Goal: Information Seeking & Learning: Learn about a topic

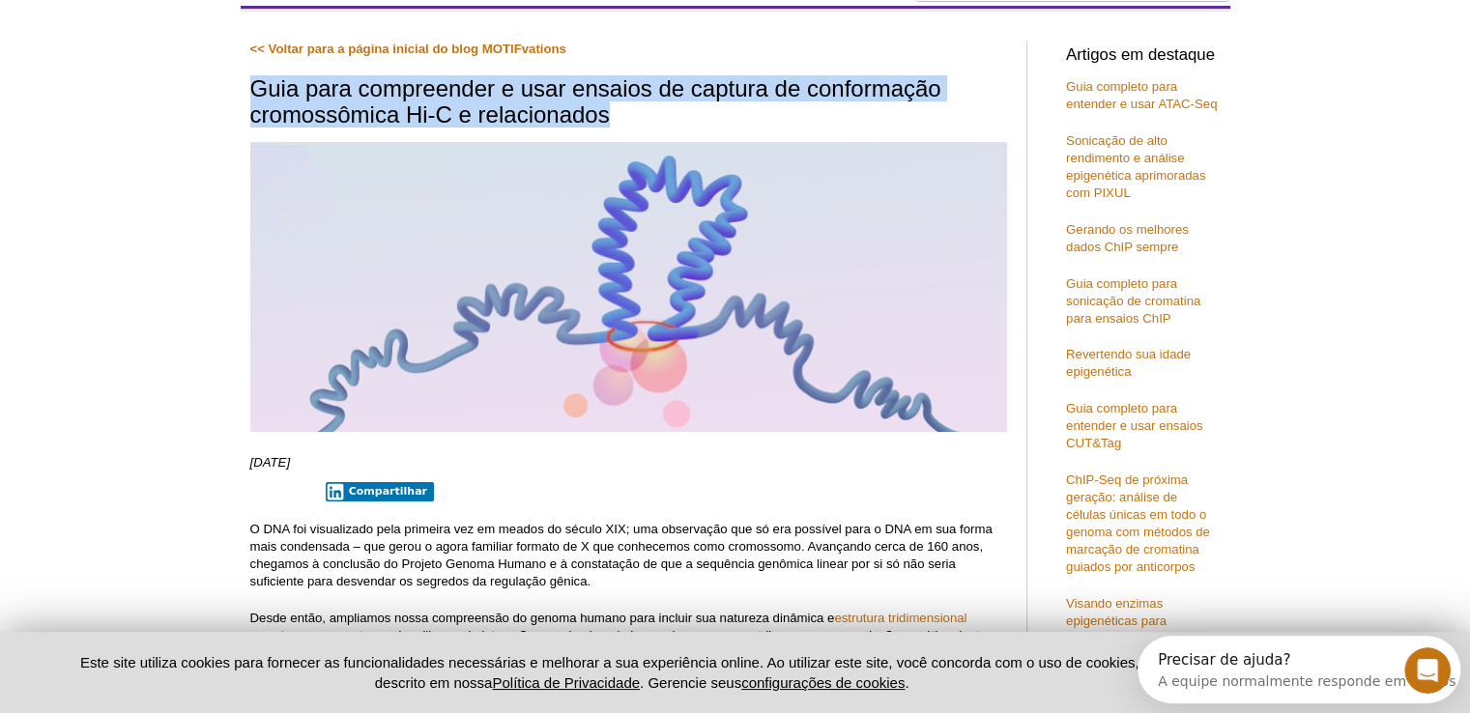
drag, startPoint x: 480, startPoint y: 100, endPoint x: 660, endPoint y: 105, distance: 179.9
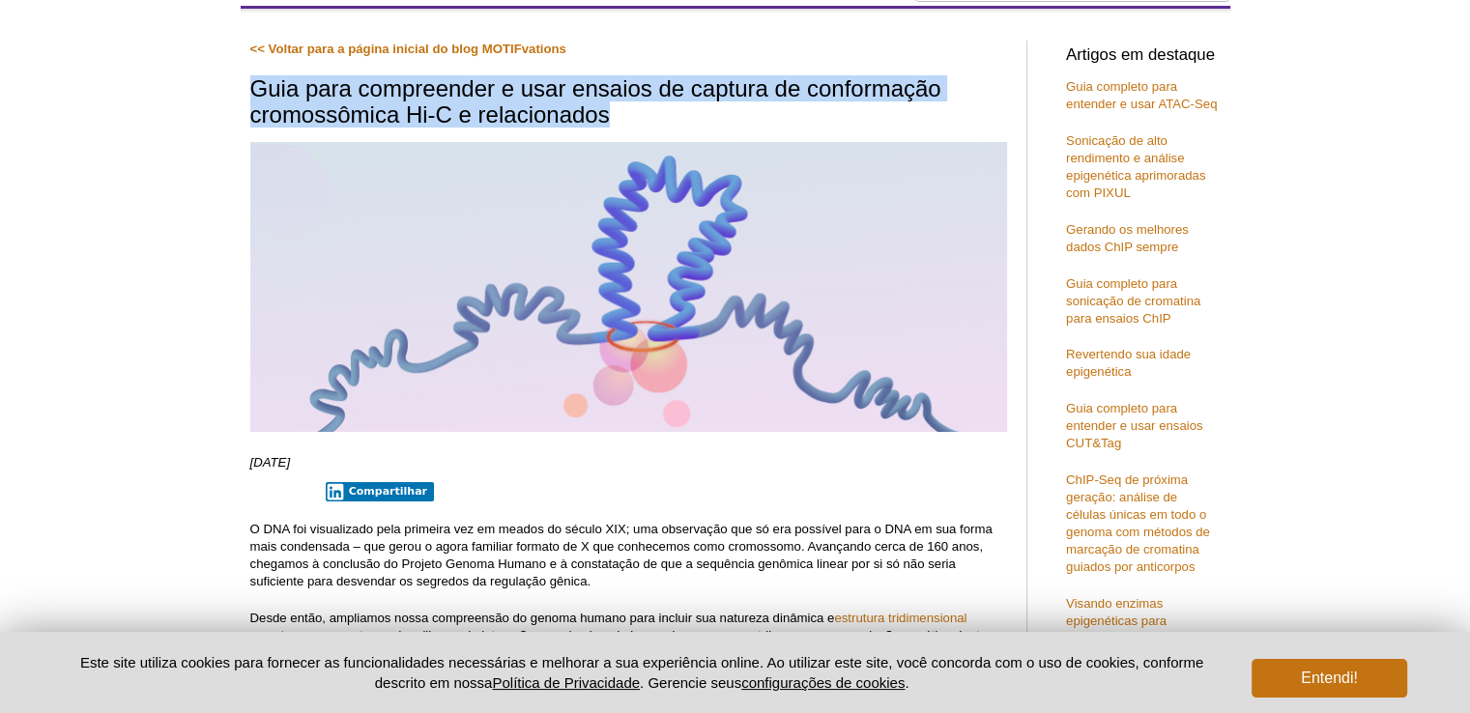
click at [762, 91] on font "Guia para compreender e usar ensaios de captura de conformação cromossômica Hi-…" at bounding box center [595, 100] width 691 height 51
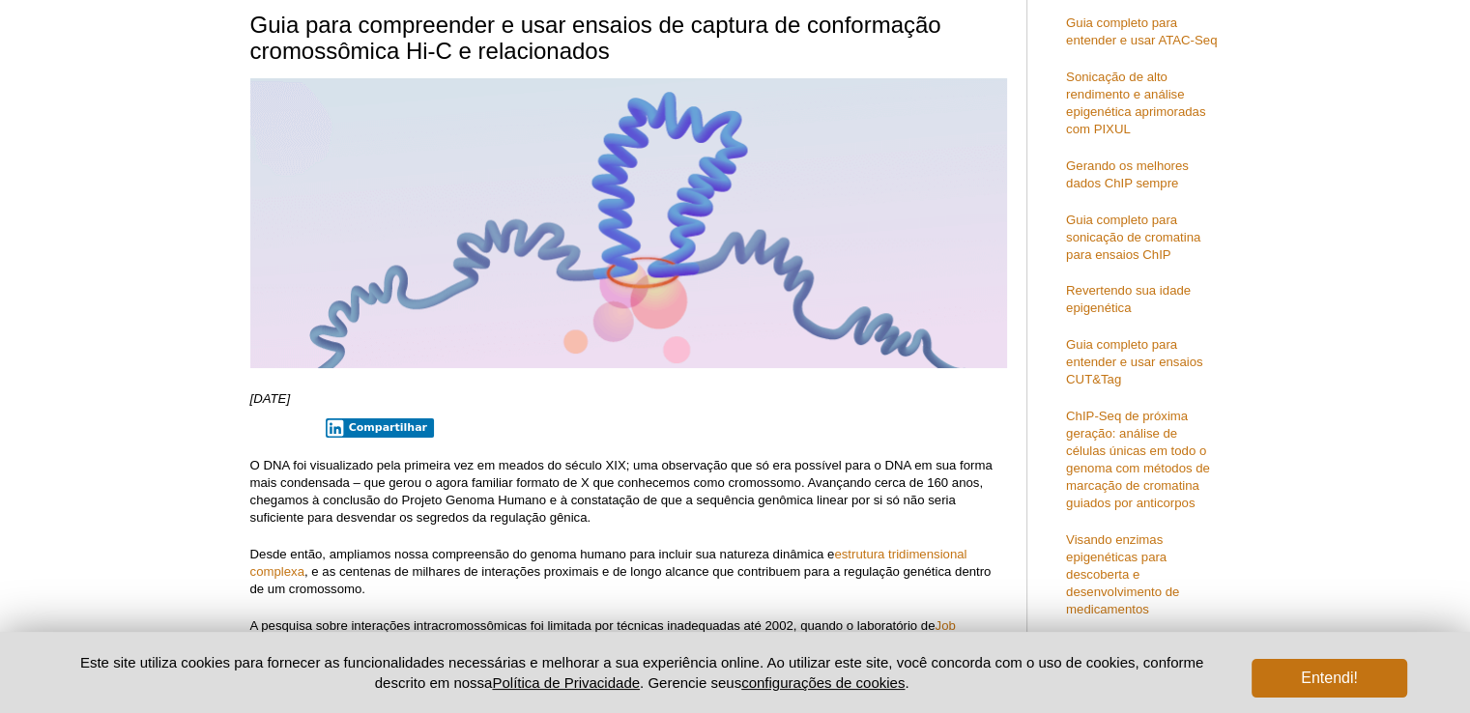
scroll to position [238, 0]
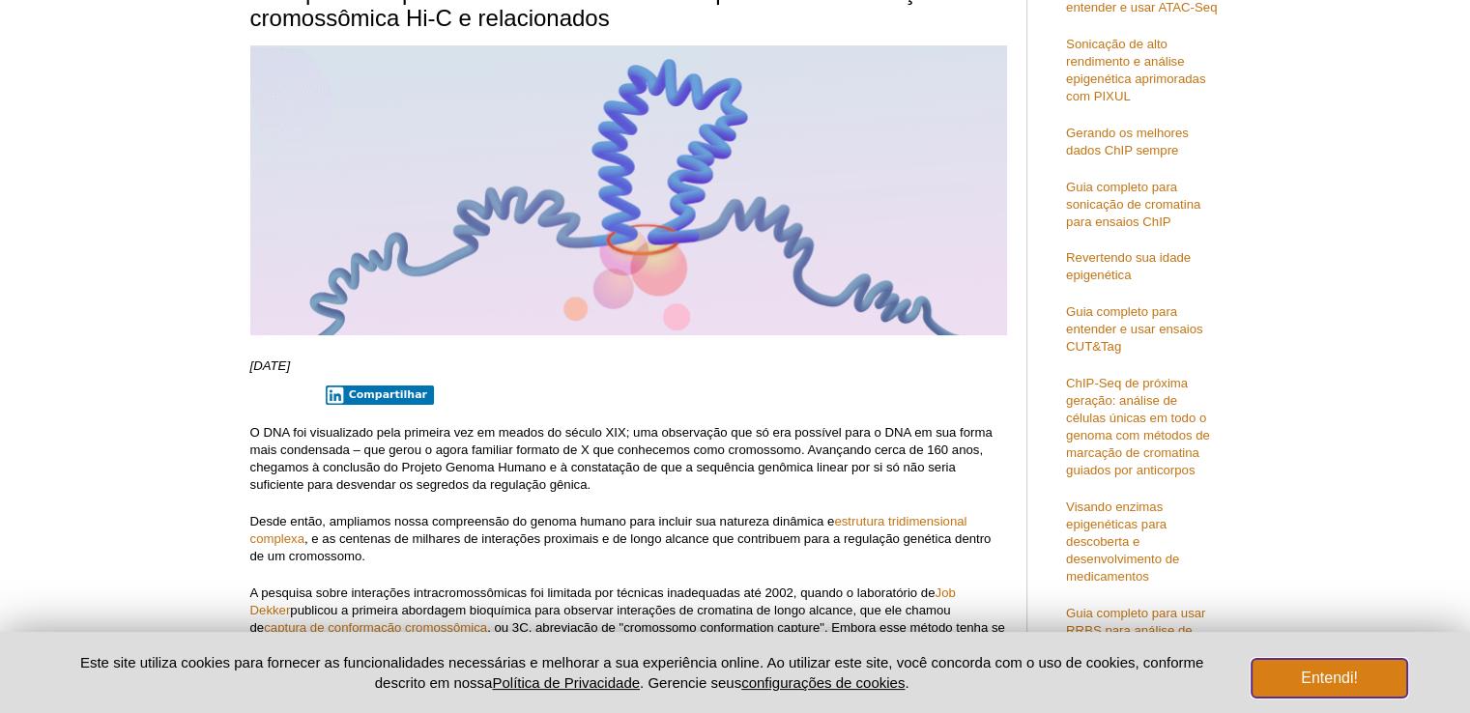
click at [1374, 676] on button "Entendi!" at bounding box center [1329, 678] width 155 height 39
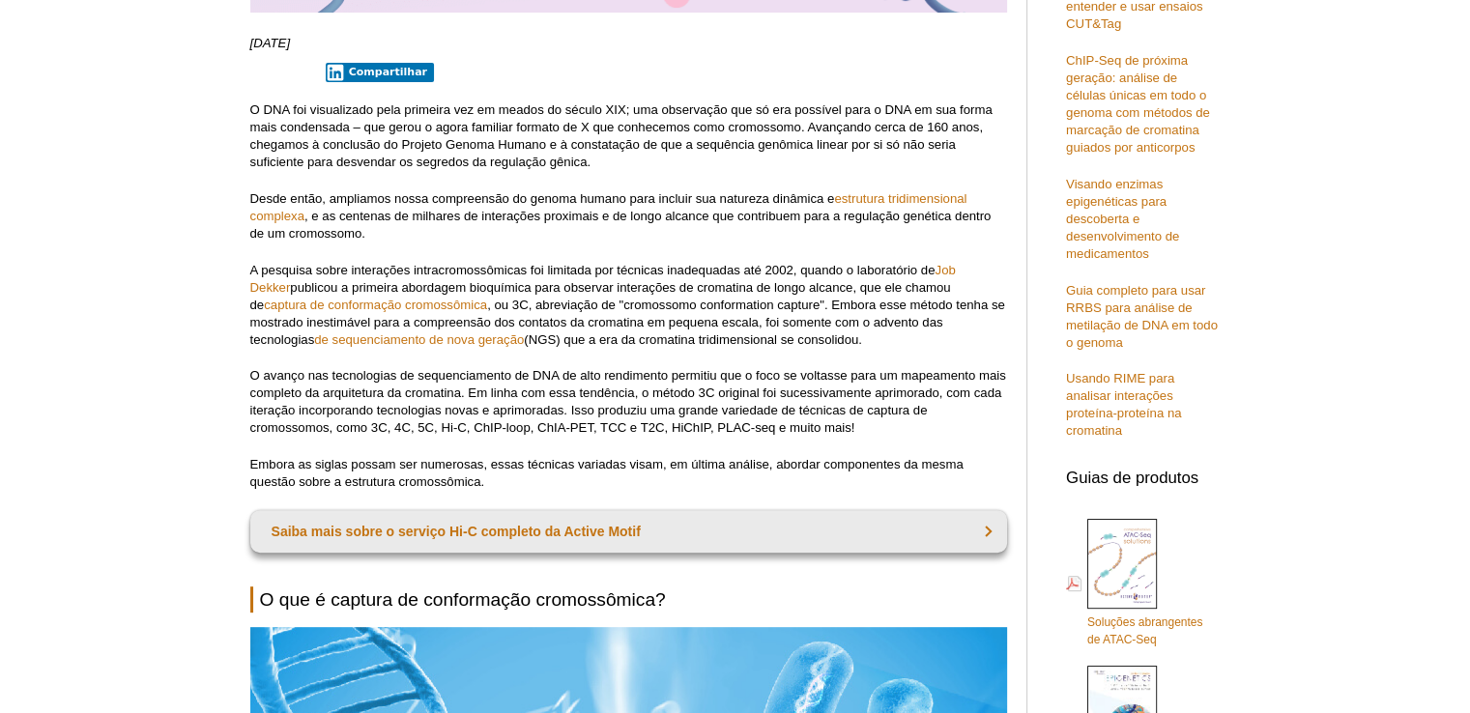
scroll to position [528, 0]
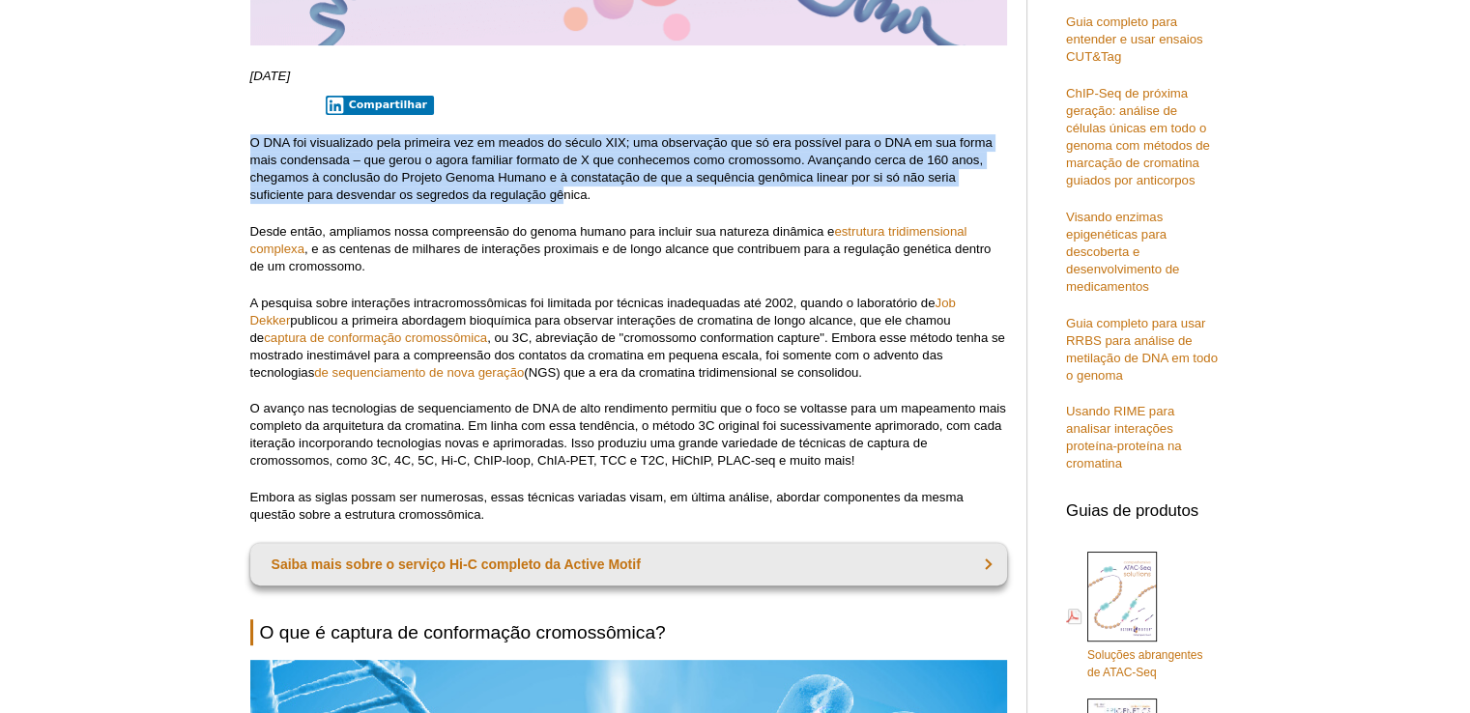
drag, startPoint x: 308, startPoint y: 150, endPoint x: 563, endPoint y: 199, distance: 259.9
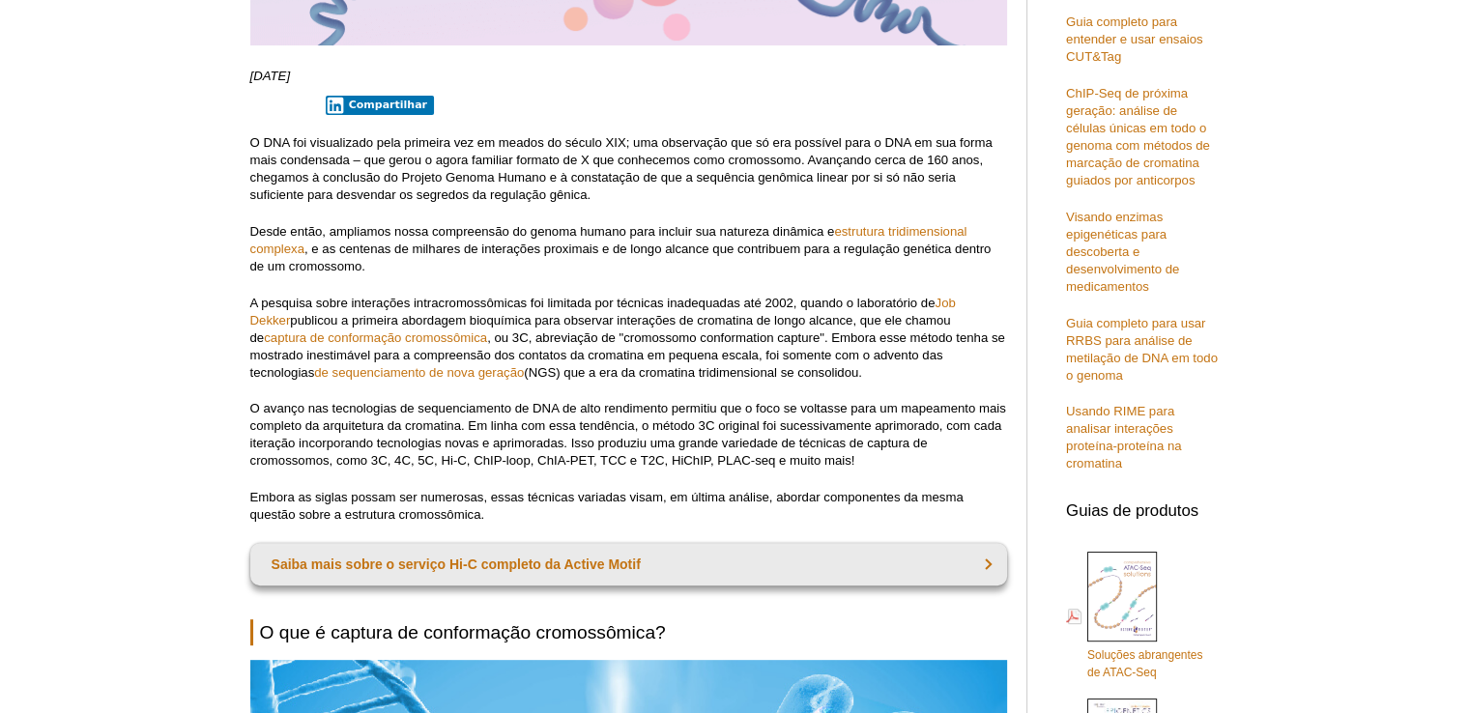
drag, startPoint x: 308, startPoint y: 303, endPoint x: 789, endPoint y: 302, distance: 480.4
click at [789, 302] on p "A pesquisa sobre interações intracromossômicas foi limitada por técnicas inadeq…" at bounding box center [628, 338] width 757 height 87
click at [790, 303] on font "A pesquisa sobre interações intracromossômicas foi limitada por técnicas inadeq…" at bounding box center [592, 303] width 685 height 14
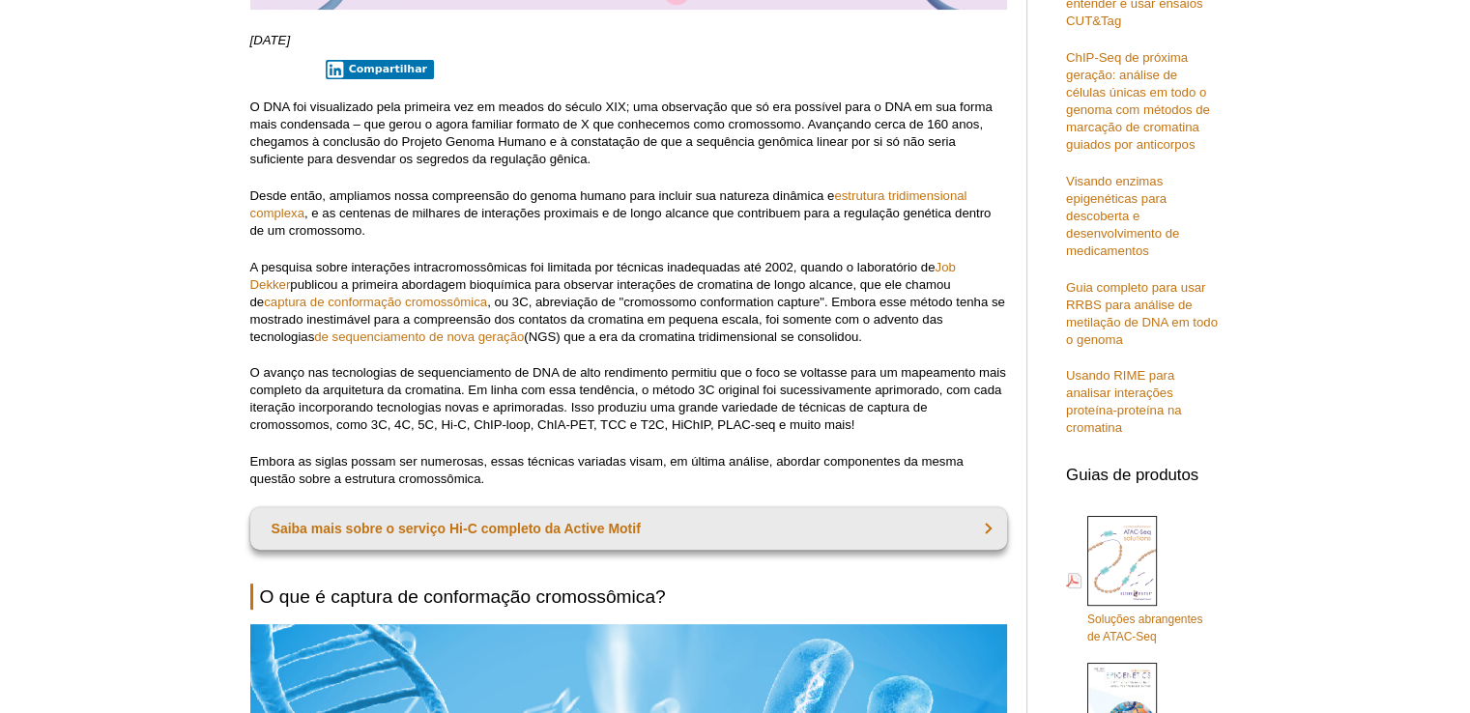
scroll to position [624, 0]
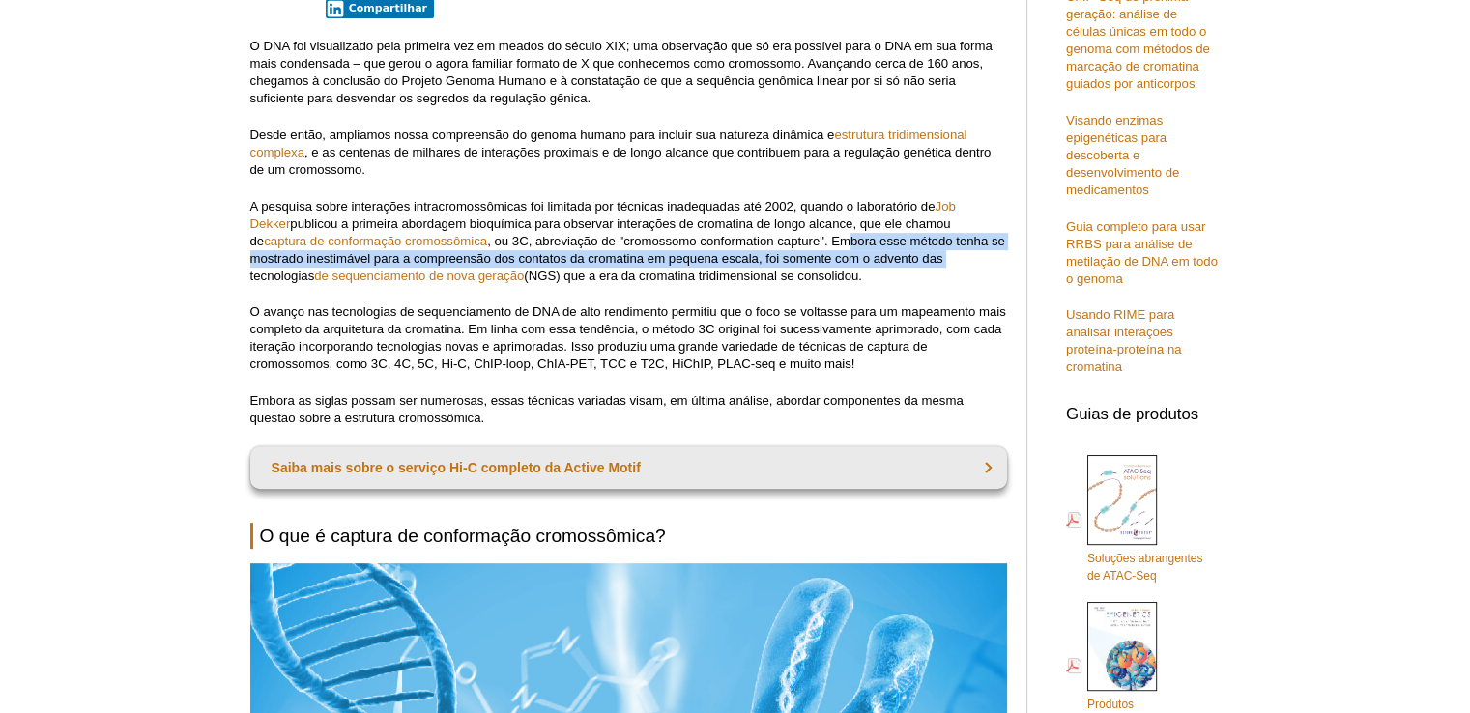
drag, startPoint x: 810, startPoint y: 237, endPoint x: 887, endPoint y: 256, distance: 79.7
click at [887, 256] on font ", ou 3C, abreviação de "cromossomo conformation capture". Embora esse método te…" at bounding box center [627, 258] width 755 height 49
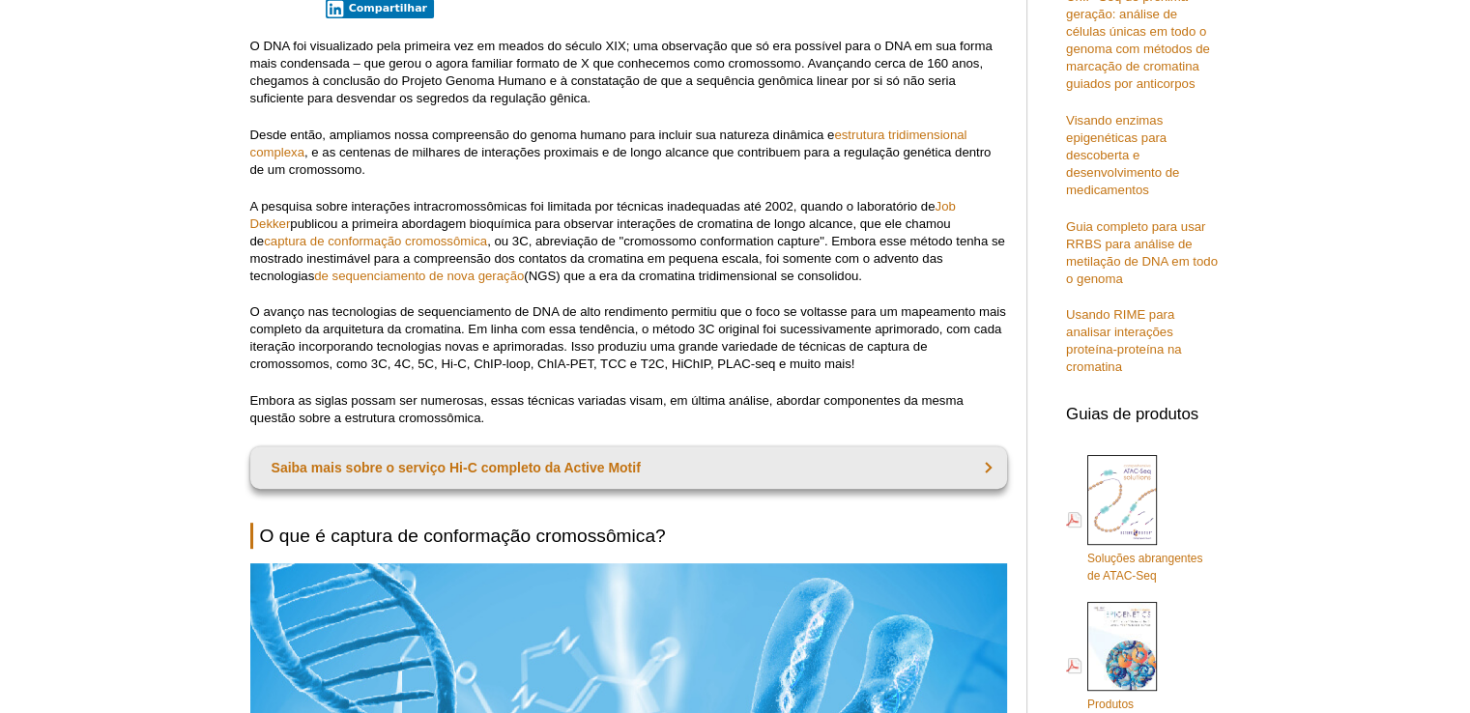
scroll to position [721, 0]
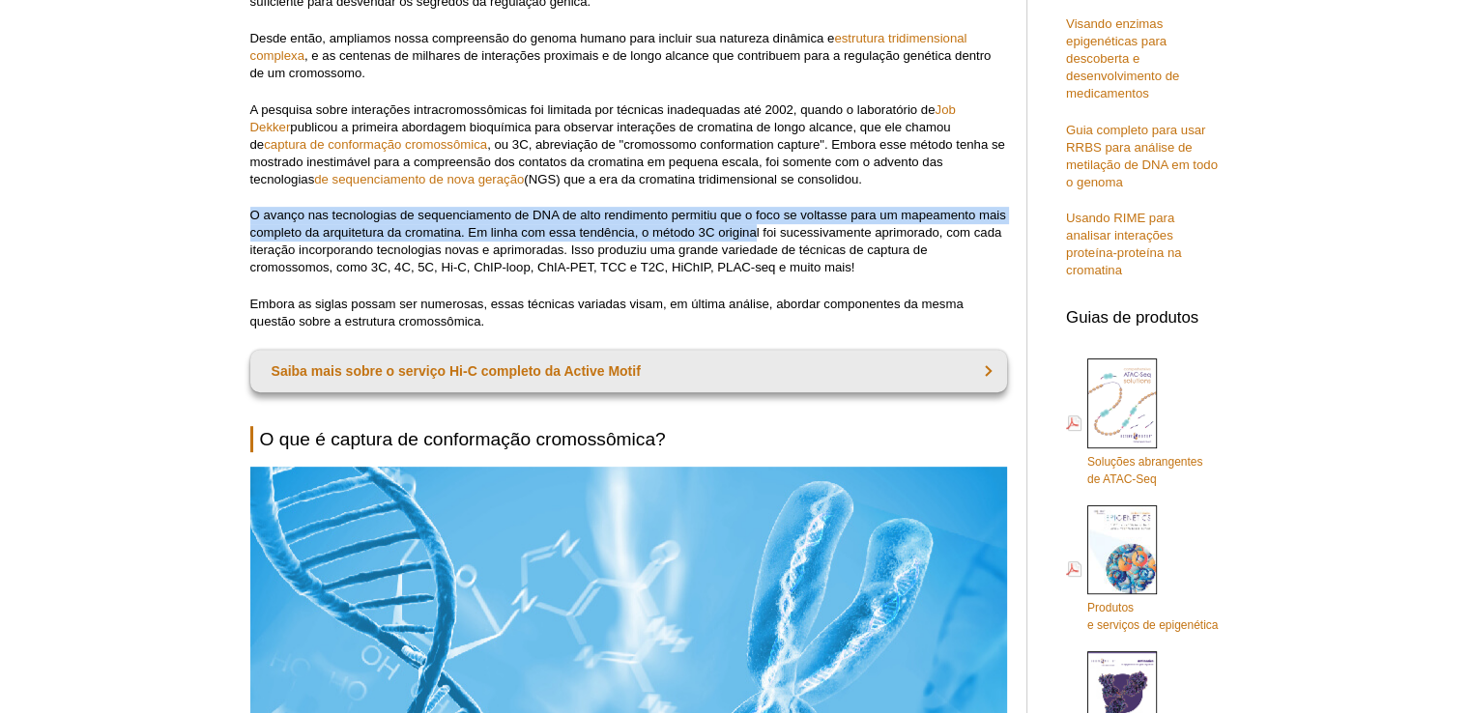
drag, startPoint x: 250, startPoint y: 210, endPoint x: 756, endPoint y: 233, distance: 506.0
click at [755, 233] on font "O avanço nas tecnologias de sequenciamento de DNA de alto rendimento permitiu q…" at bounding box center [628, 241] width 756 height 67
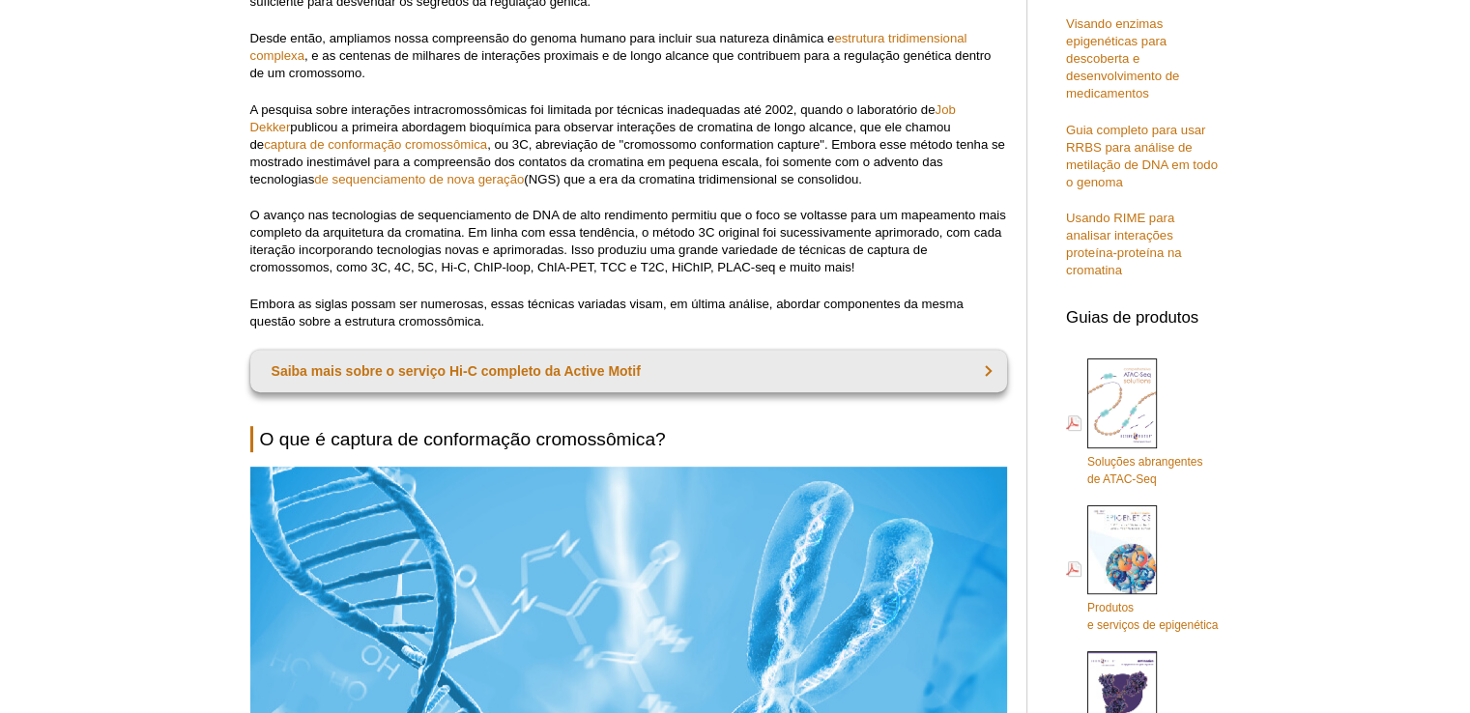
click at [758, 233] on font "O avanço nas tecnologias de sequenciamento de DNA de alto rendimento permitiu q…" at bounding box center [628, 241] width 756 height 67
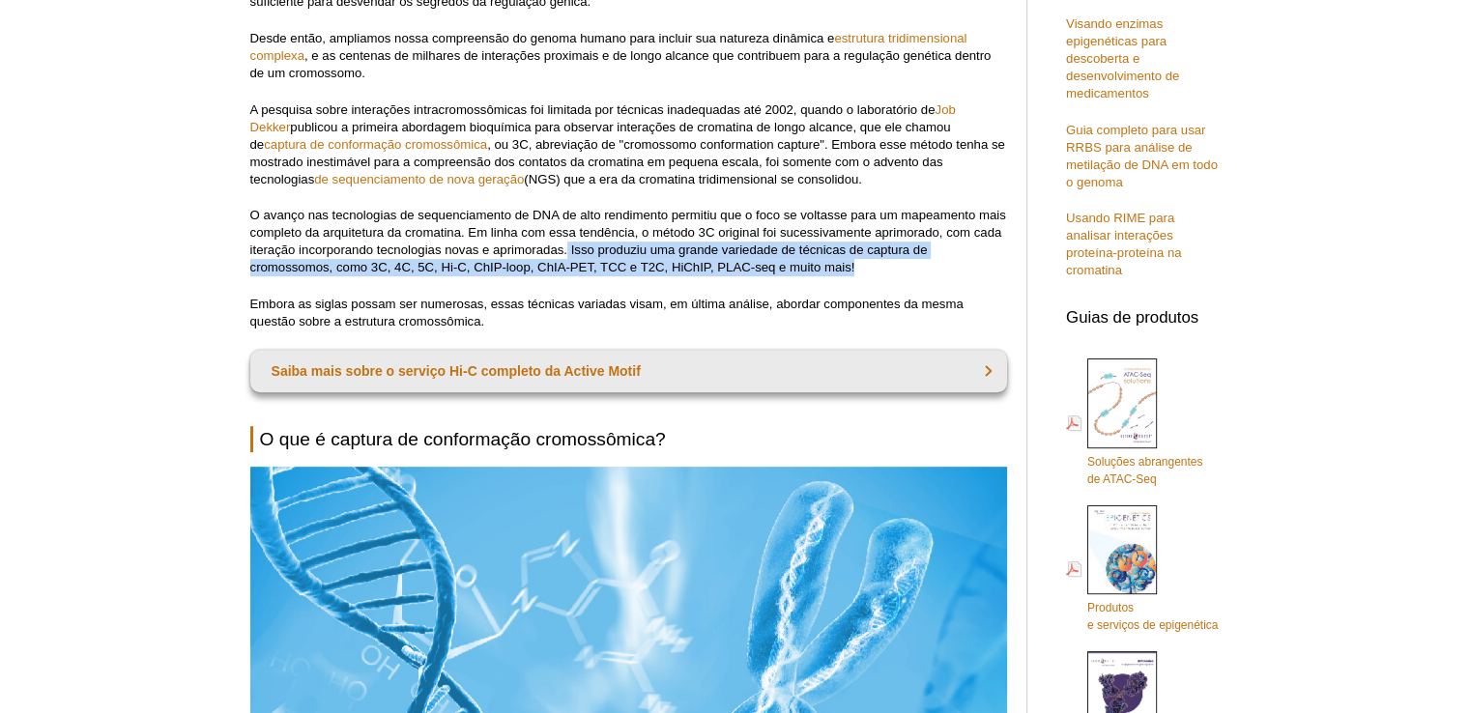
drag, startPoint x: 600, startPoint y: 249, endPoint x: 861, endPoint y: 269, distance: 261.7
click at [861, 269] on p "O avanço nas tecnologias de sequenciamento de DNA de alto rendimento permitiu q…" at bounding box center [628, 242] width 757 height 70
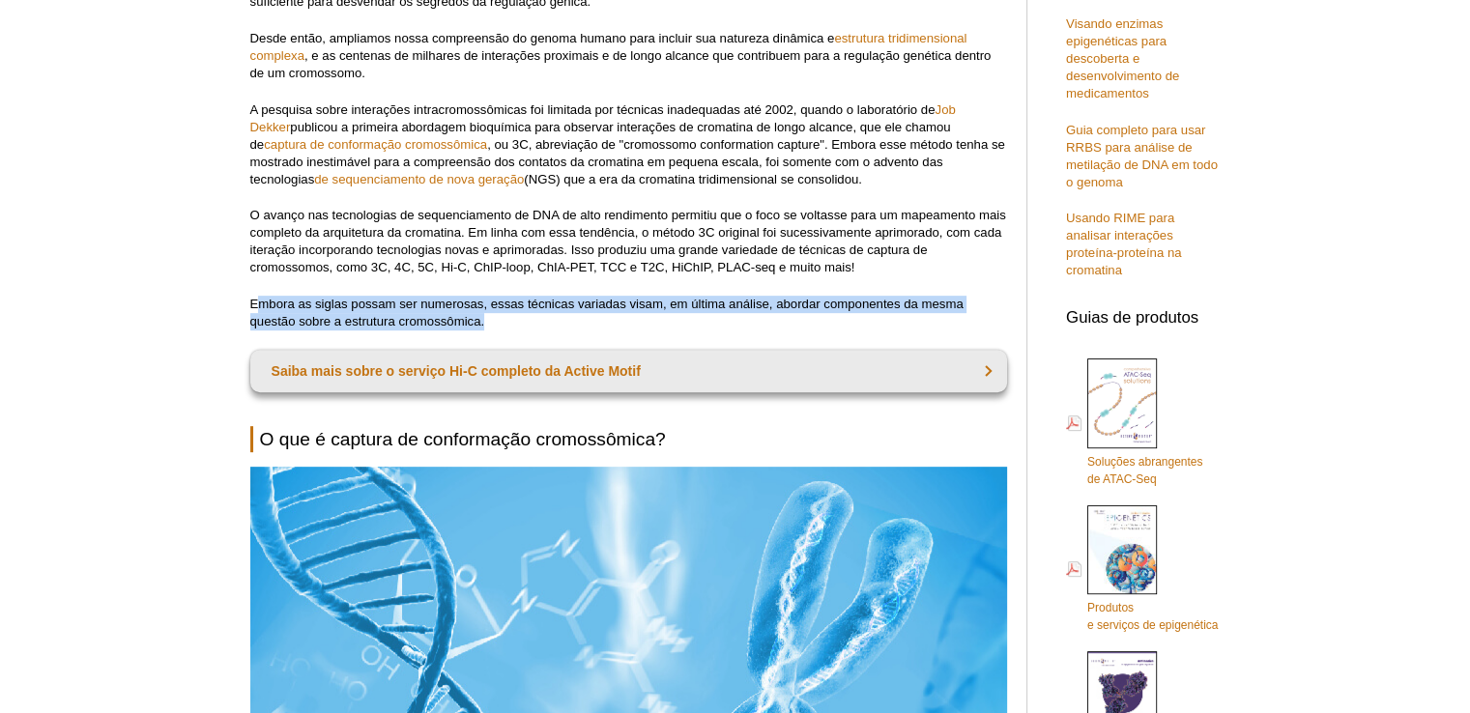
drag, startPoint x: 506, startPoint y: 322, endPoint x: 256, endPoint y: 306, distance: 250.8
click at [256, 306] on p "Embora as siglas possam ser numerosas, essas técnicas variadas visam, em última…" at bounding box center [628, 313] width 757 height 35
click at [256, 304] on font "Embora as siglas possam ser numerosas, essas técnicas variadas visam, em última…" at bounding box center [606, 313] width 713 height 32
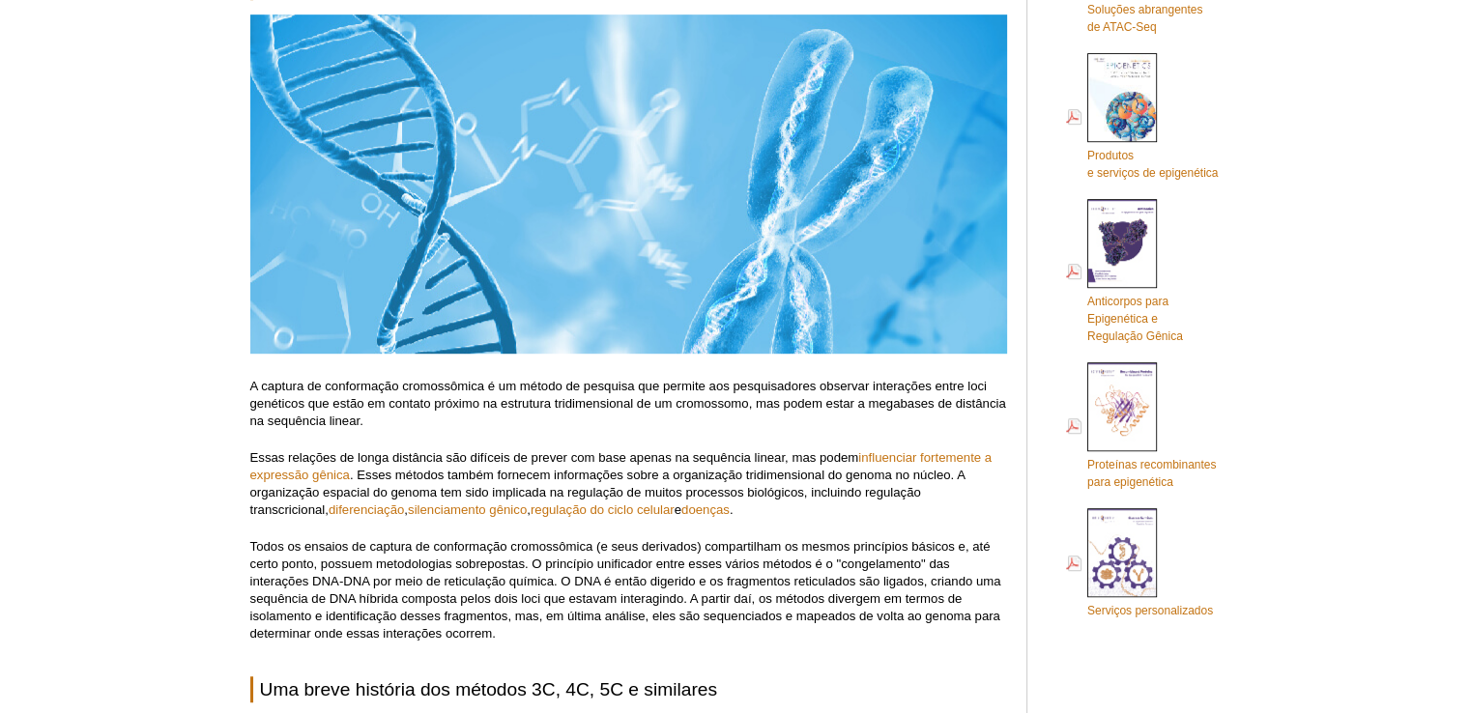
scroll to position [1301, 0]
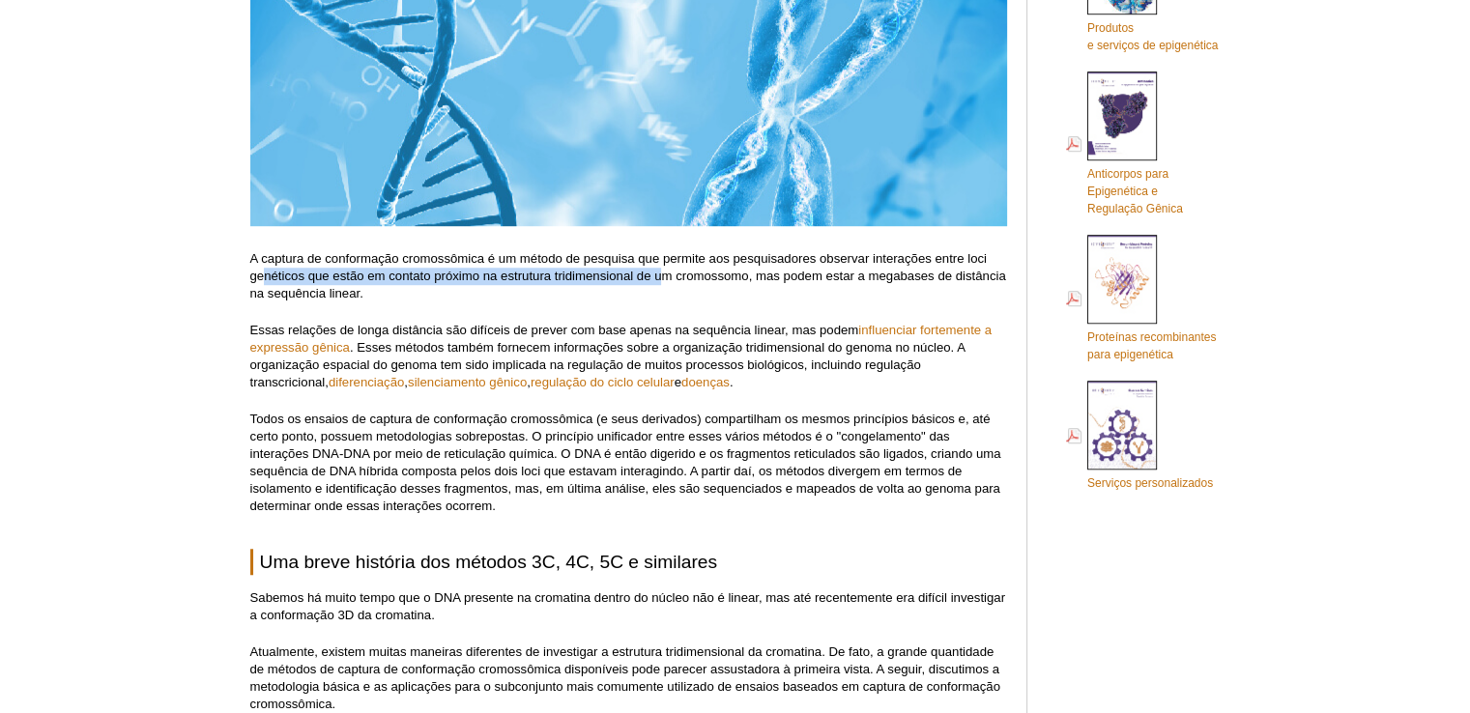
drag, startPoint x: 262, startPoint y: 271, endPoint x: 658, endPoint y: 276, distance: 396.3
click at [658, 276] on font "A captura de conformação cromossômica é um método de pesquisa que permite aos p…" at bounding box center [628, 275] width 756 height 49
click at [664, 276] on font "A captura de conformação cromossômica é um método de pesquisa que permite aos p…" at bounding box center [628, 275] width 756 height 49
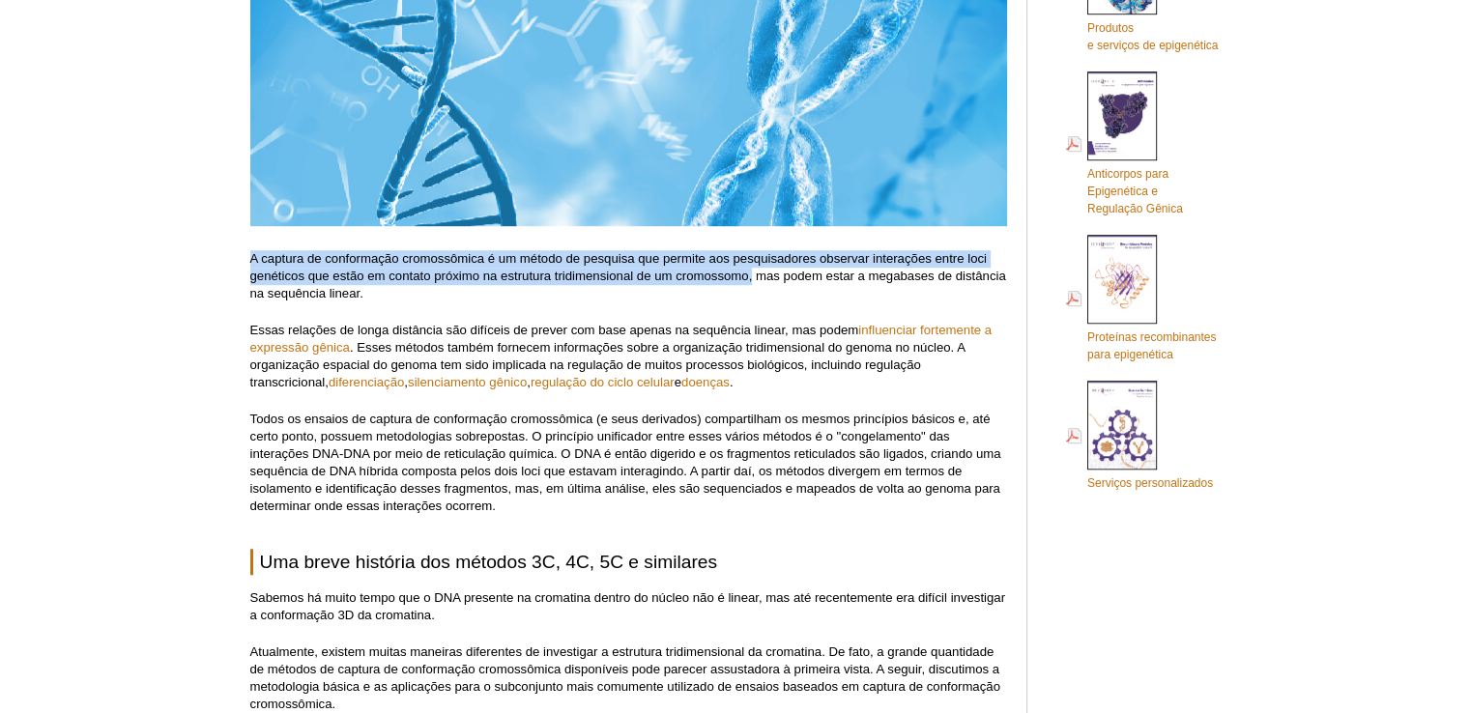
drag, startPoint x: 247, startPoint y: 252, endPoint x: 751, endPoint y: 279, distance: 504.3
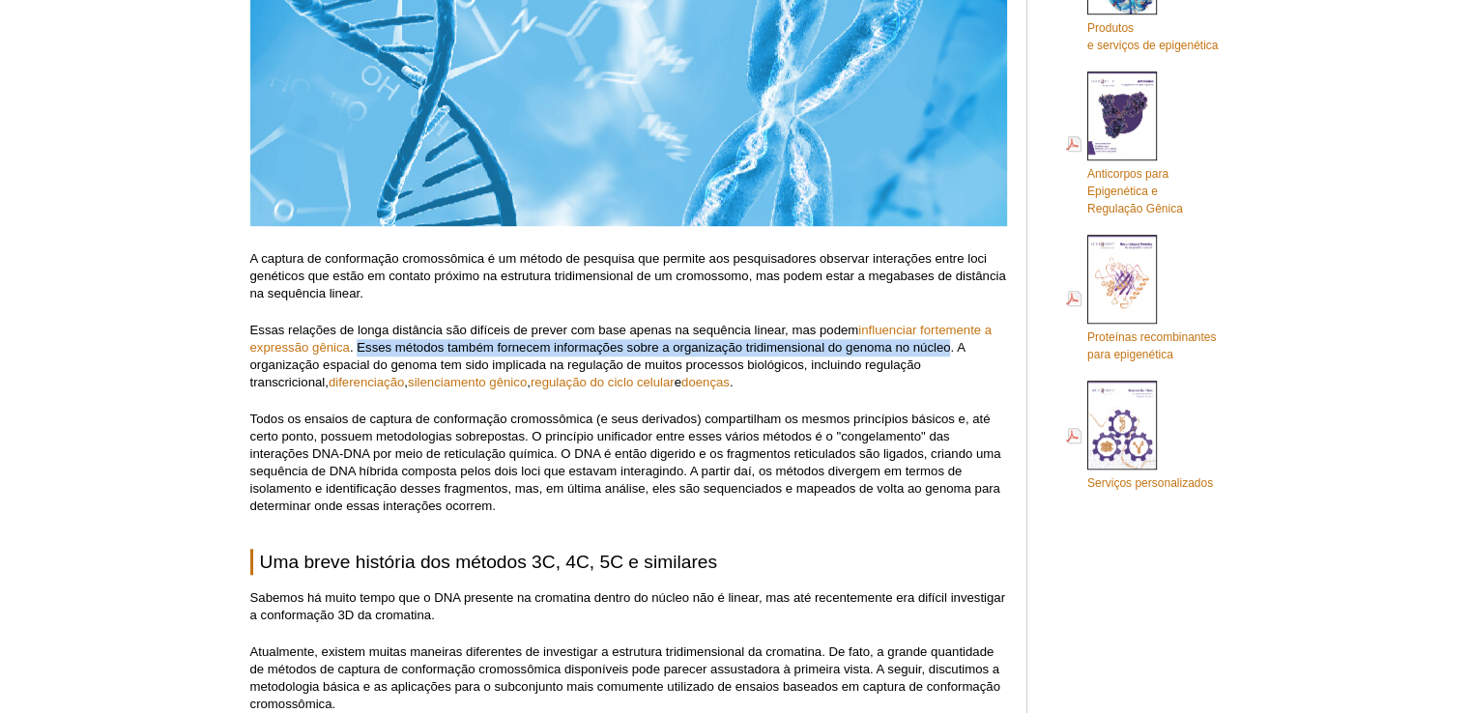
drag, startPoint x: 356, startPoint y: 342, endPoint x: 947, endPoint y: 345, distance: 591.5
click at [947, 345] on font ". Esses métodos também fornecem informações sobre a organização tridimensional …" at bounding box center [607, 364] width 715 height 49
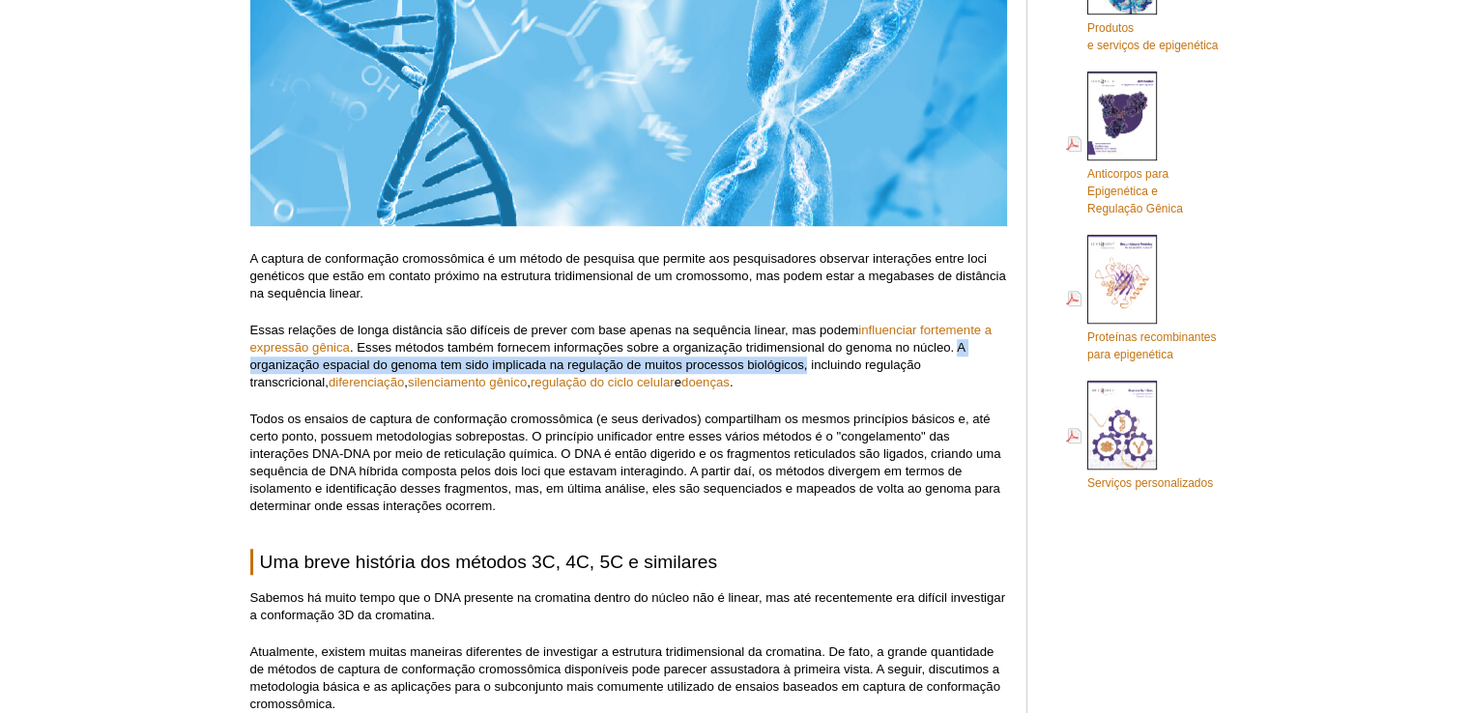
drag, startPoint x: 959, startPoint y: 345, endPoint x: 803, endPoint y: 372, distance: 157.9
click at [803, 372] on p "Essas relações de longa distância são difíceis de prever com base apenas na seq…" at bounding box center [628, 357] width 757 height 70
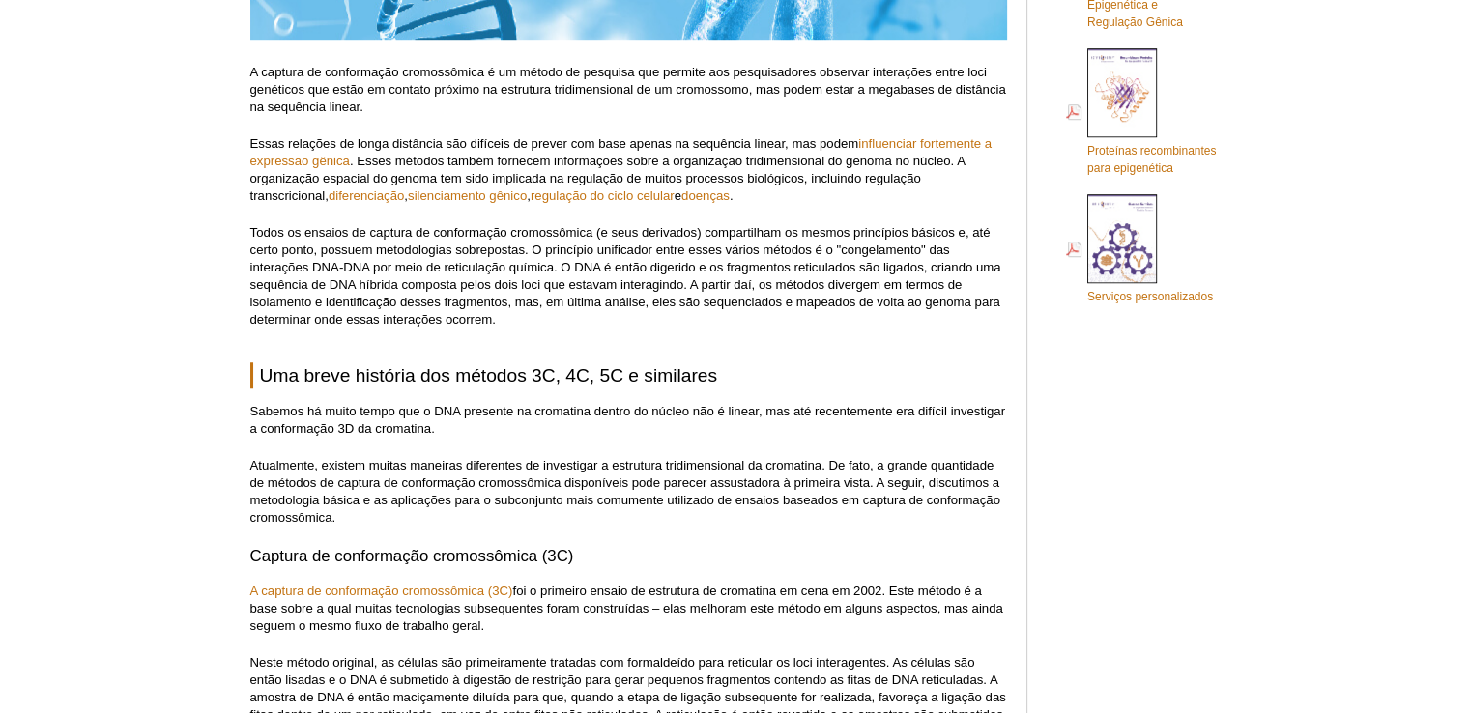
scroll to position [1591, 0]
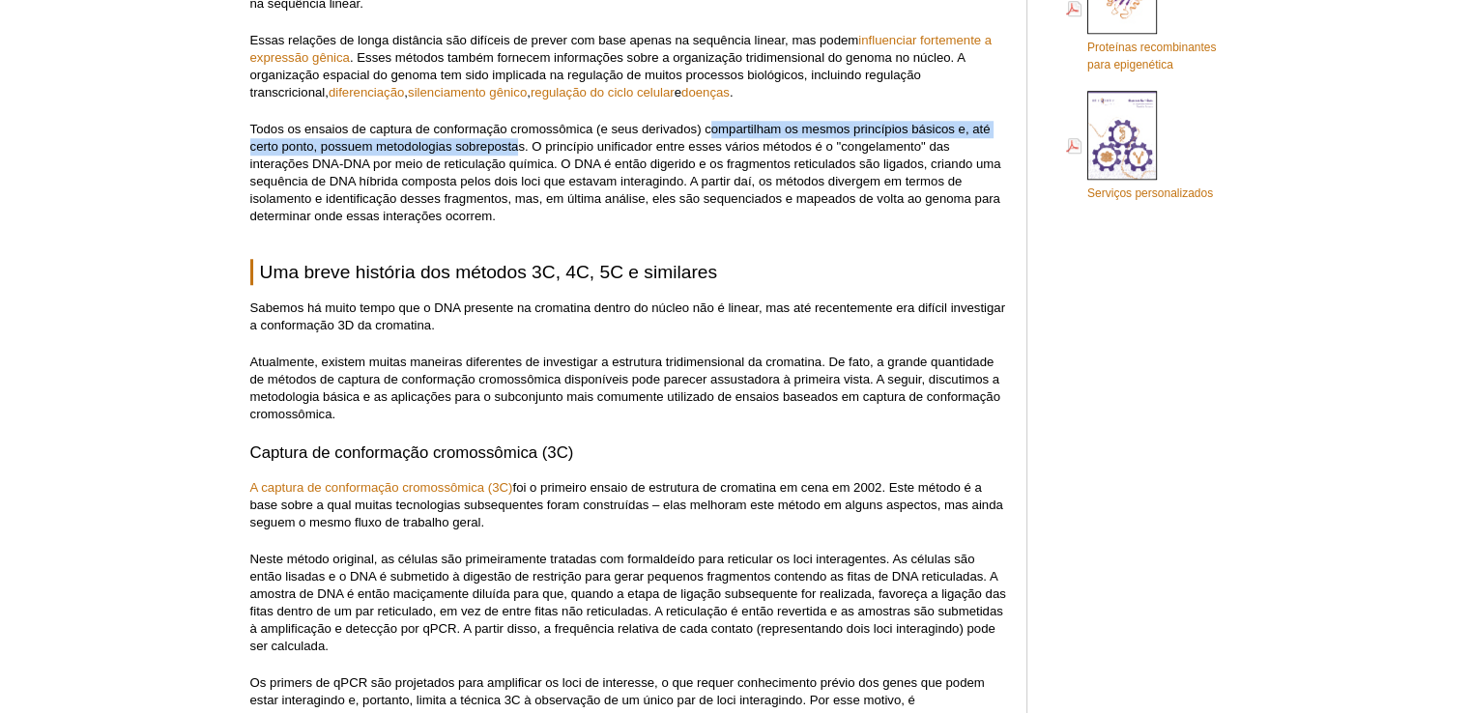
drag, startPoint x: 783, startPoint y: 137, endPoint x: 520, endPoint y: 153, distance: 263.3
click at [520, 153] on p "Todos os ensaios de captura de conformação cromossômica (e seus derivados) comp…" at bounding box center [628, 173] width 757 height 104
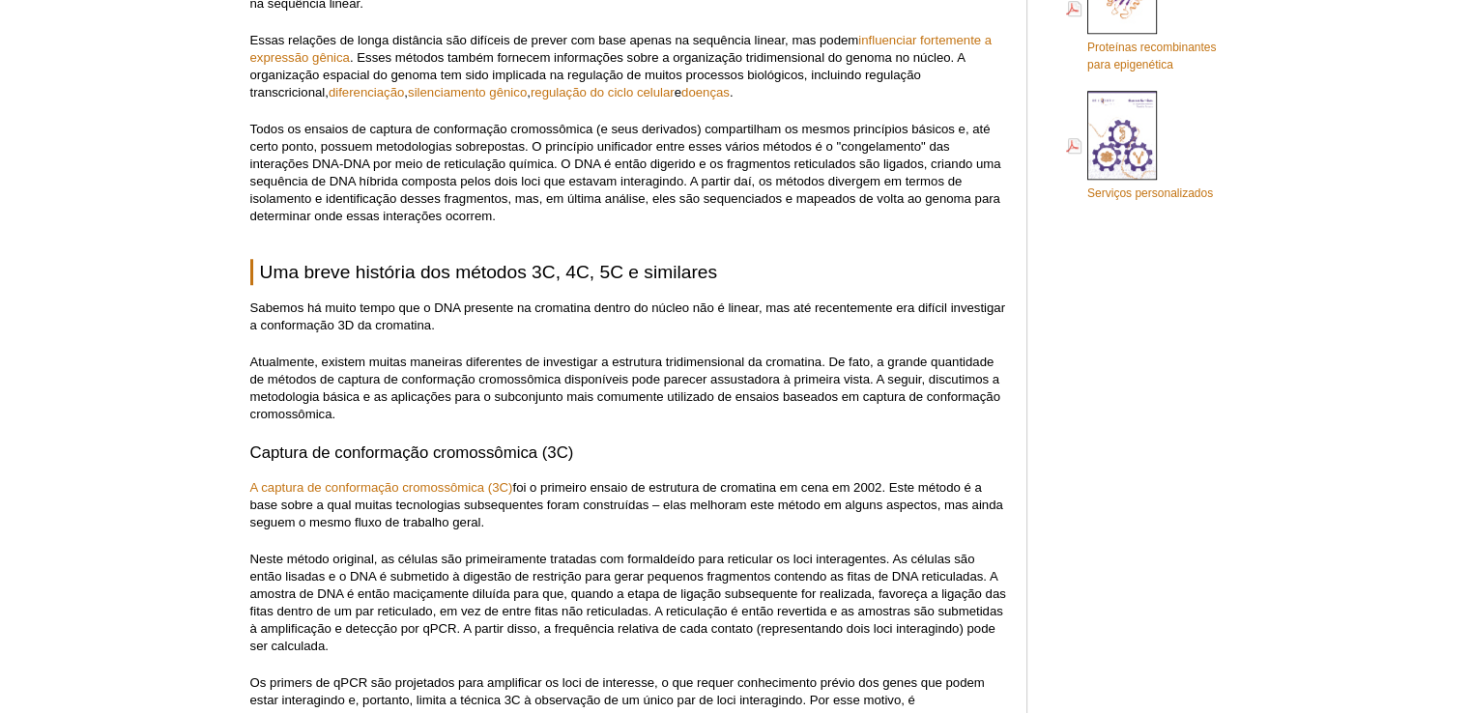
click at [531, 148] on font "Todos os ensaios de captura de conformação cromossômica (e seus derivados) comp…" at bounding box center [625, 172] width 751 height 101
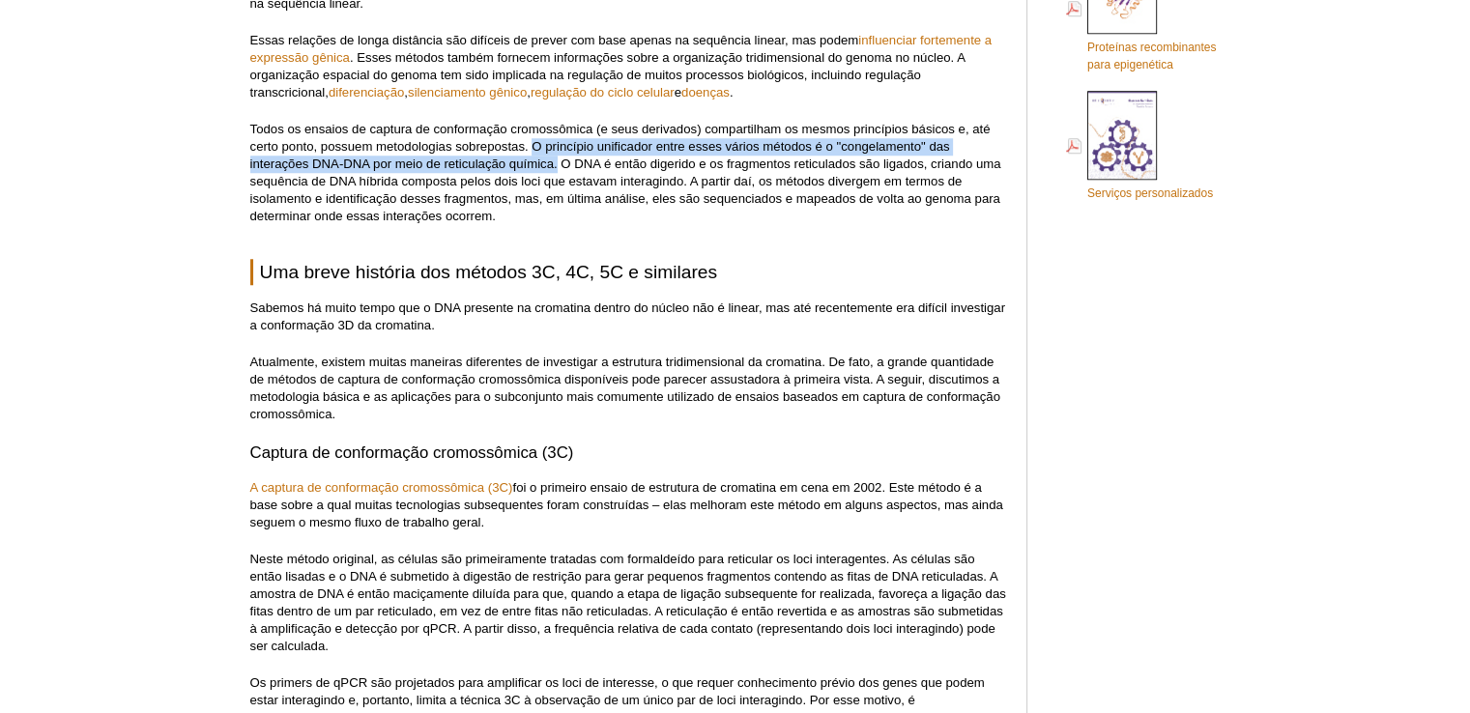
drag, startPoint x: 531, startPoint y: 148, endPoint x: 550, endPoint y: 159, distance: 22.1
click at [550, 159] on font "Todos os ensaios de captura de conformação cromossômica (e seus derivados) comp…" at bounding box center [625, 172] width 751 height 101
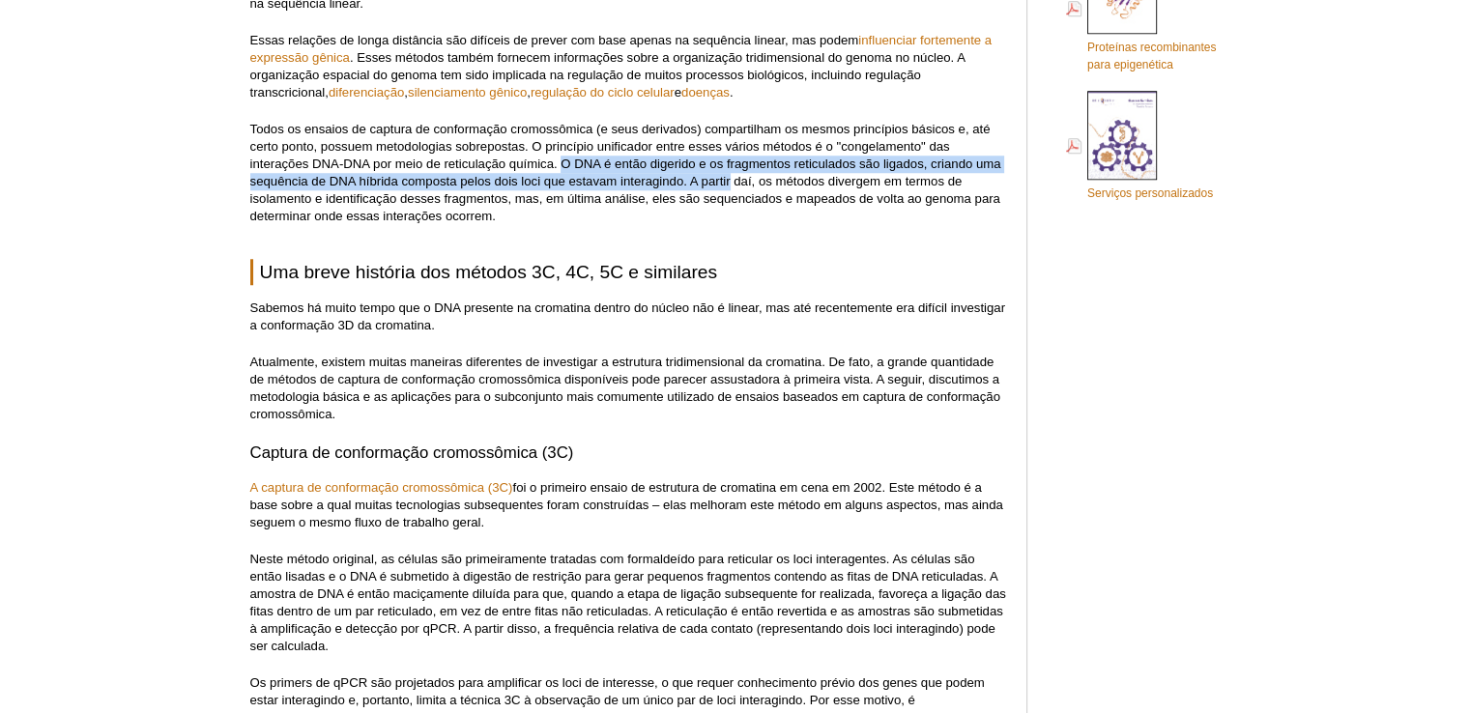
drag, startPoint x: 565, startPoint y: 162, endPoint x: 731, endPoint y: 181, distance: 166.3
click at [731, 181] on font "Todos os ensaios de captura de conformação cromossômica (e seus derivados) comp…" at bounding box center [625, 172] width 751 height 101
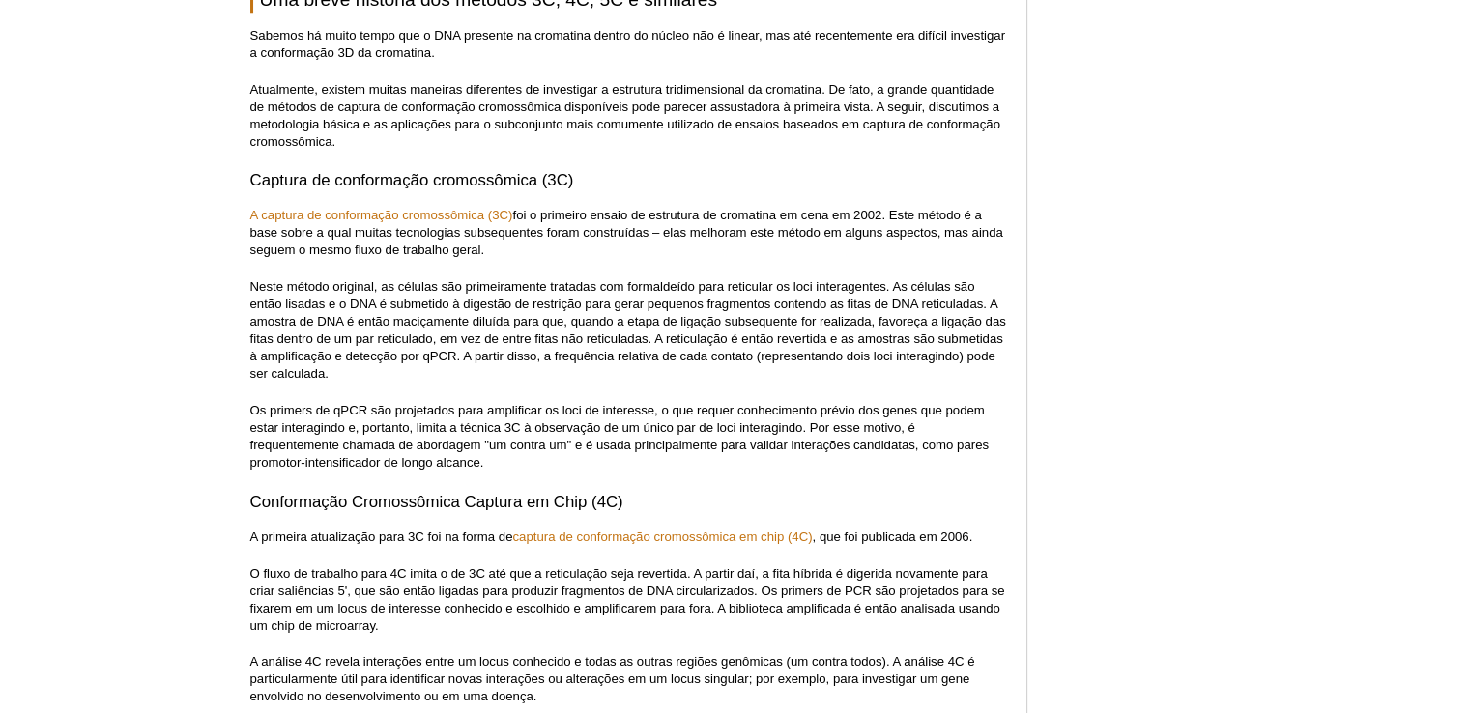
scroll to position [1881, 0]
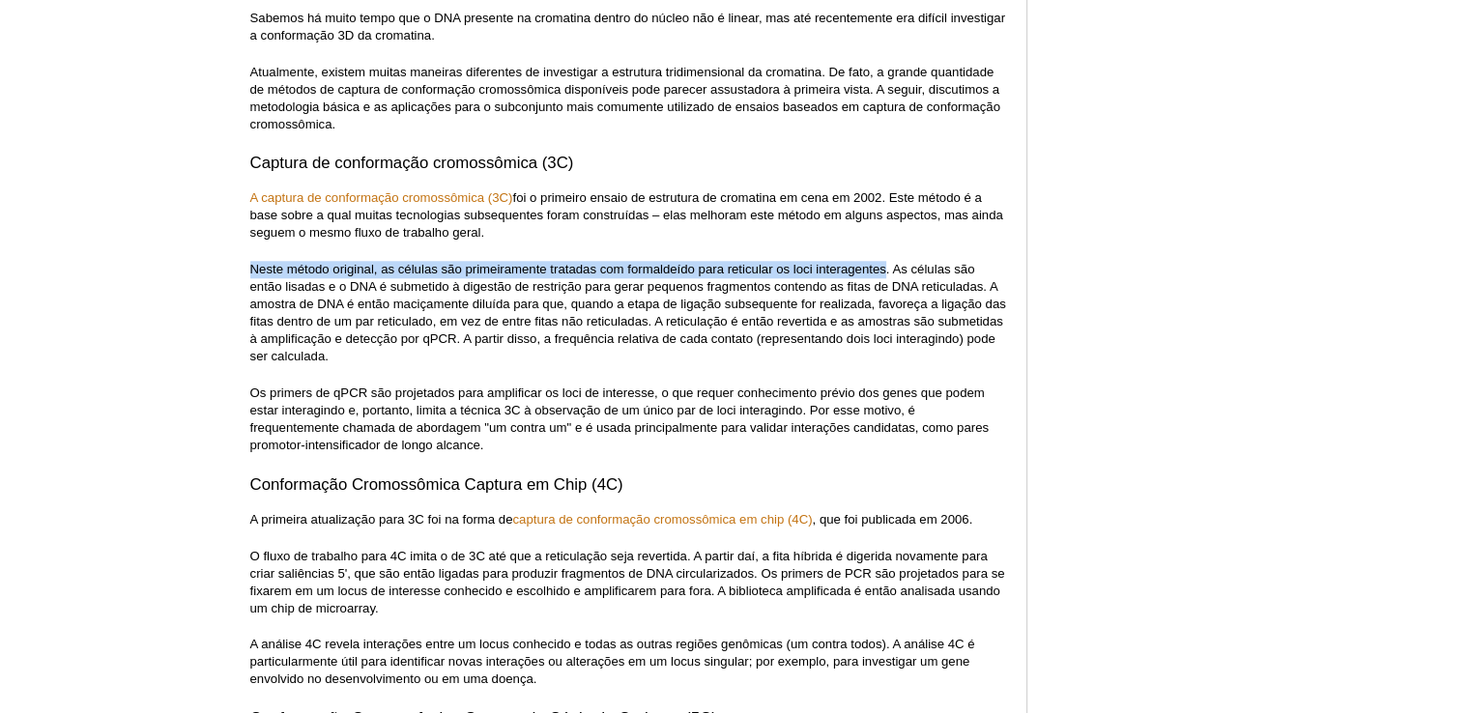
drag, startPoint x: 245, startPoint y: 260, endPoint x: 884, endPoint y: 273, distance: 639.0
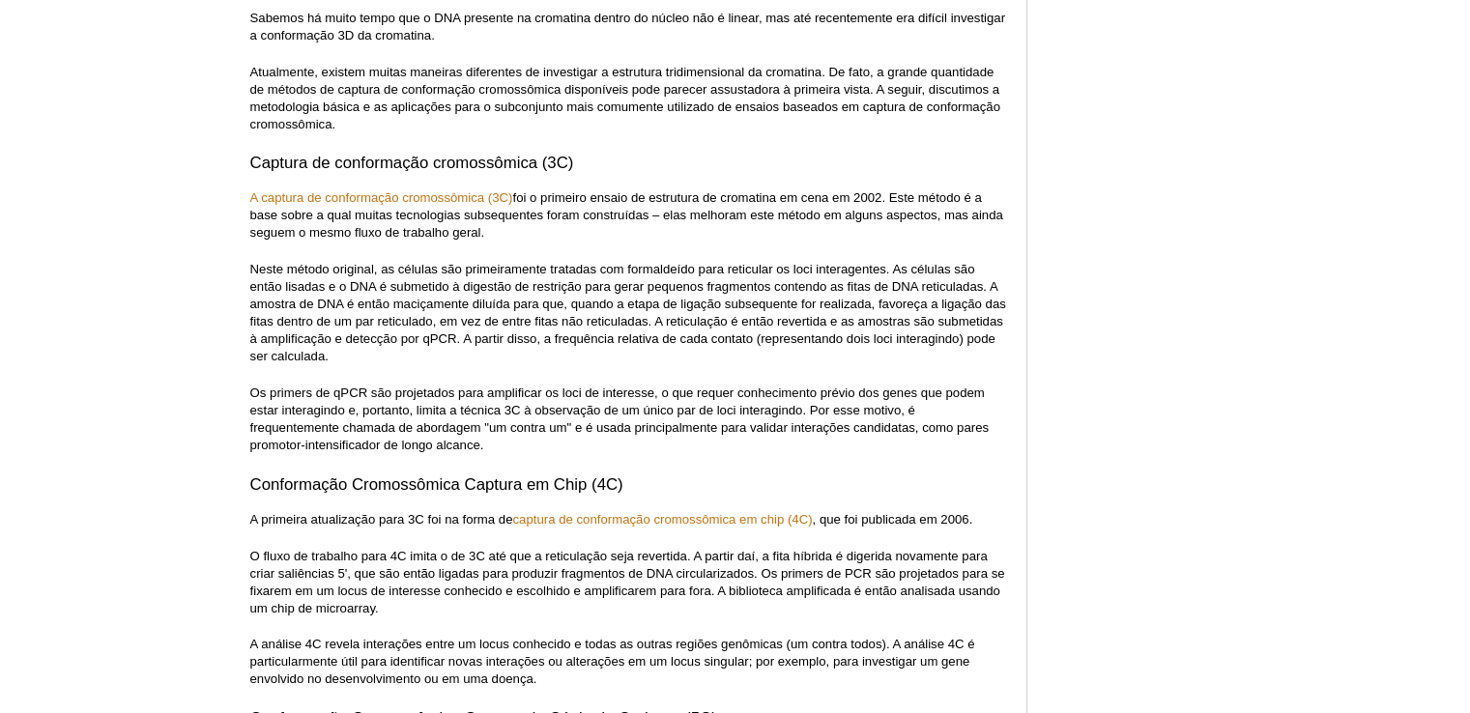
click at [584, 293] on p "Neste método original, as células são primeiramente tratadas com formaldeído pa…" at bounding box center [628, 313] width 757 height 104
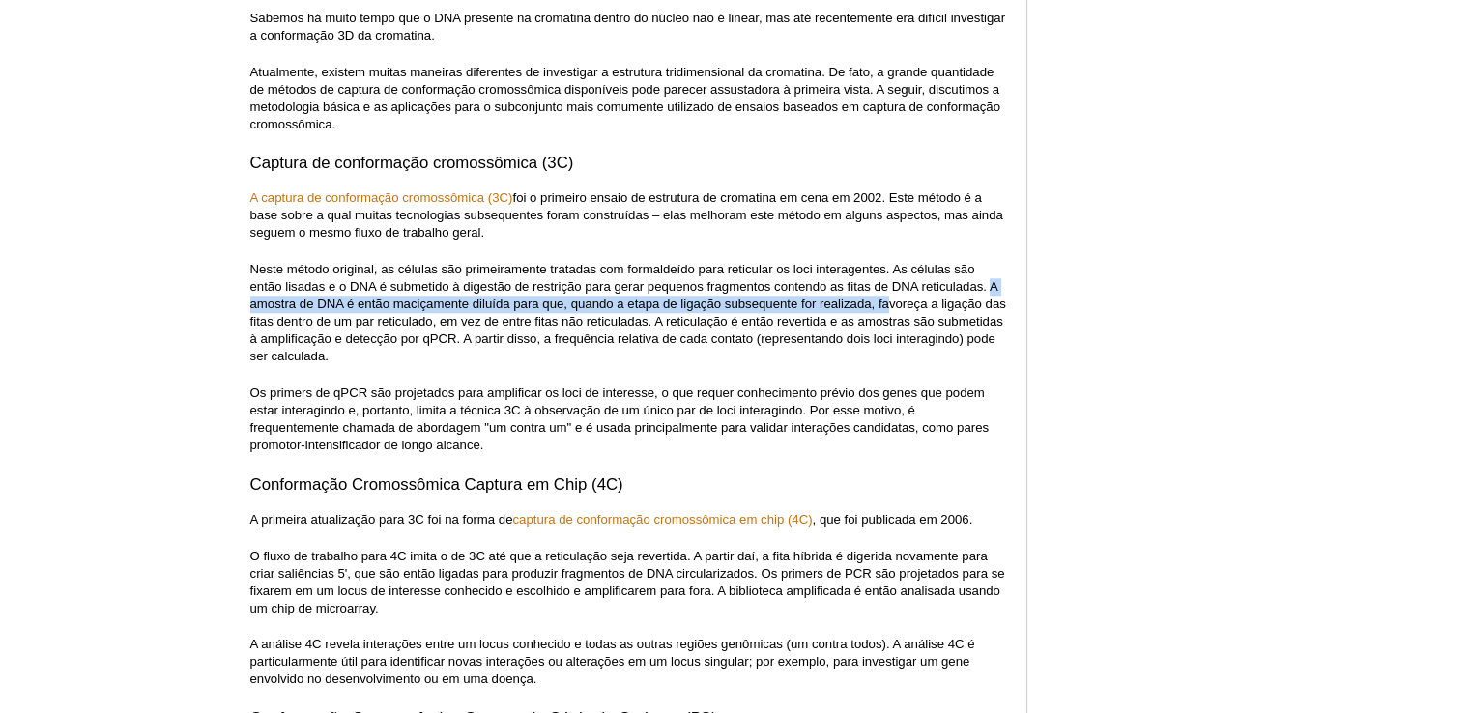
drag, startPoint x: 989, startPoint y: 290, endPoint x: 838, endPoint y: 318, distance: 153.4
click at [887, 303] on font "Neste método original, as células são primeiramente tratadas com formaldeído pa…" at bounding box center [628, 312] width 756 height 101
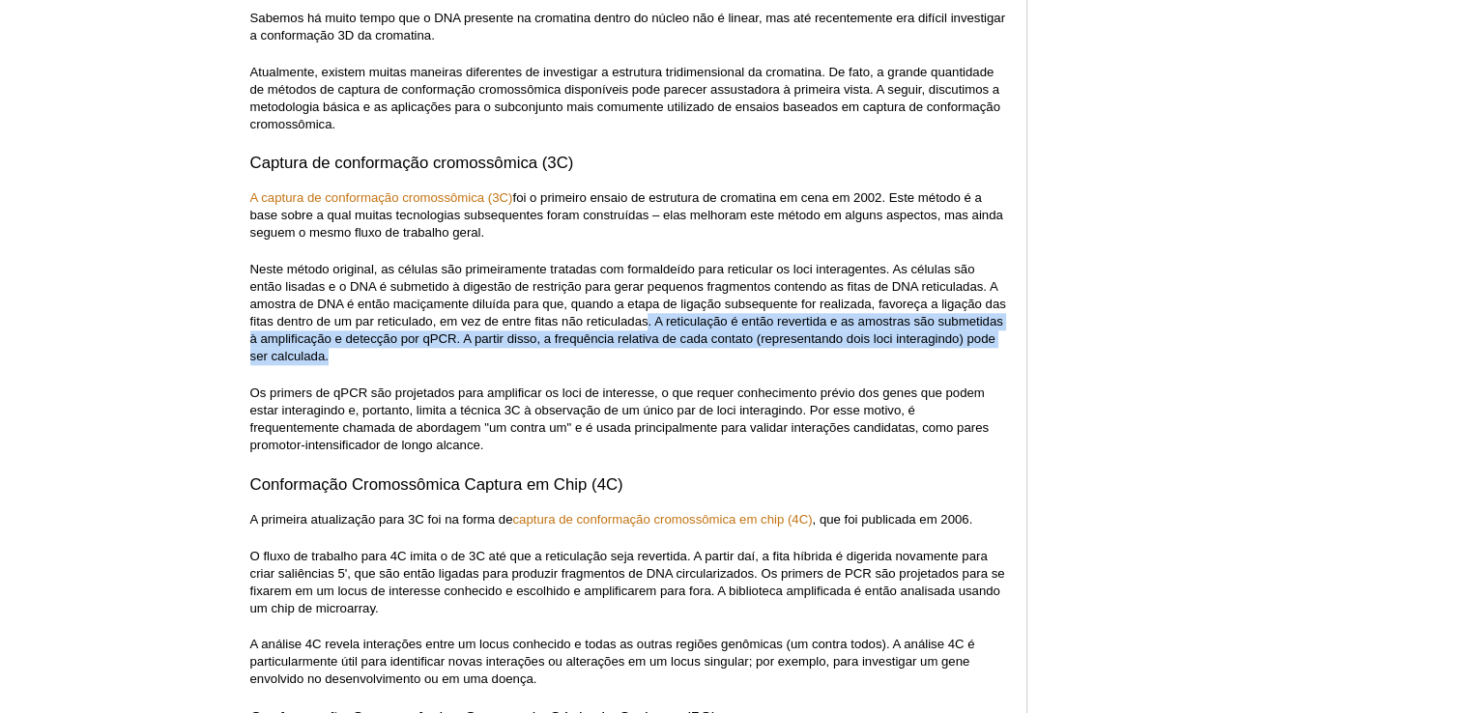
drag, startPoint x: 649, startPoint y: 322, endPoint x: 438, endPoint y: 358, distance: 214.7
click at [438, 358] on p "Neste método original, as células são primeiramente tratadas com formaldeído pa…" at bounding box center [628, 313] width 757 height 104
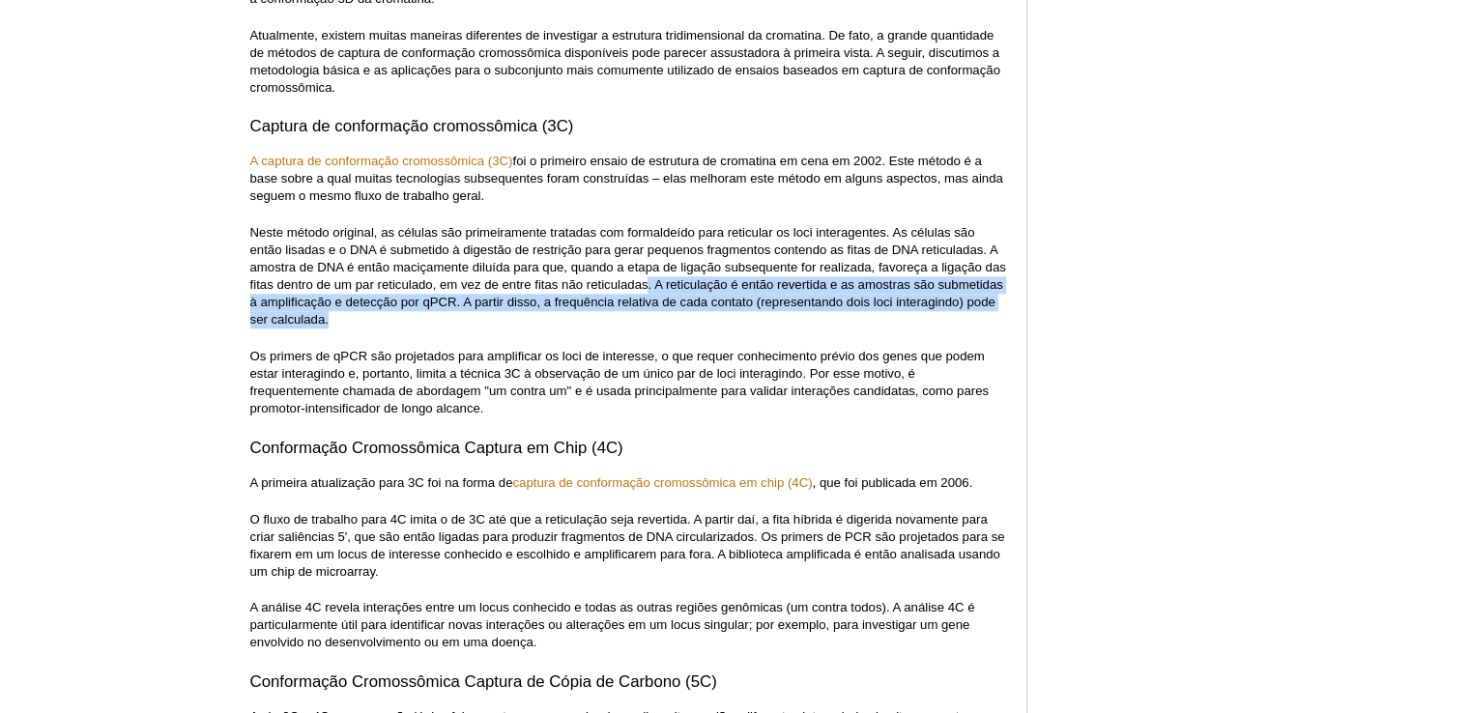
scroll to position [1977, 0]
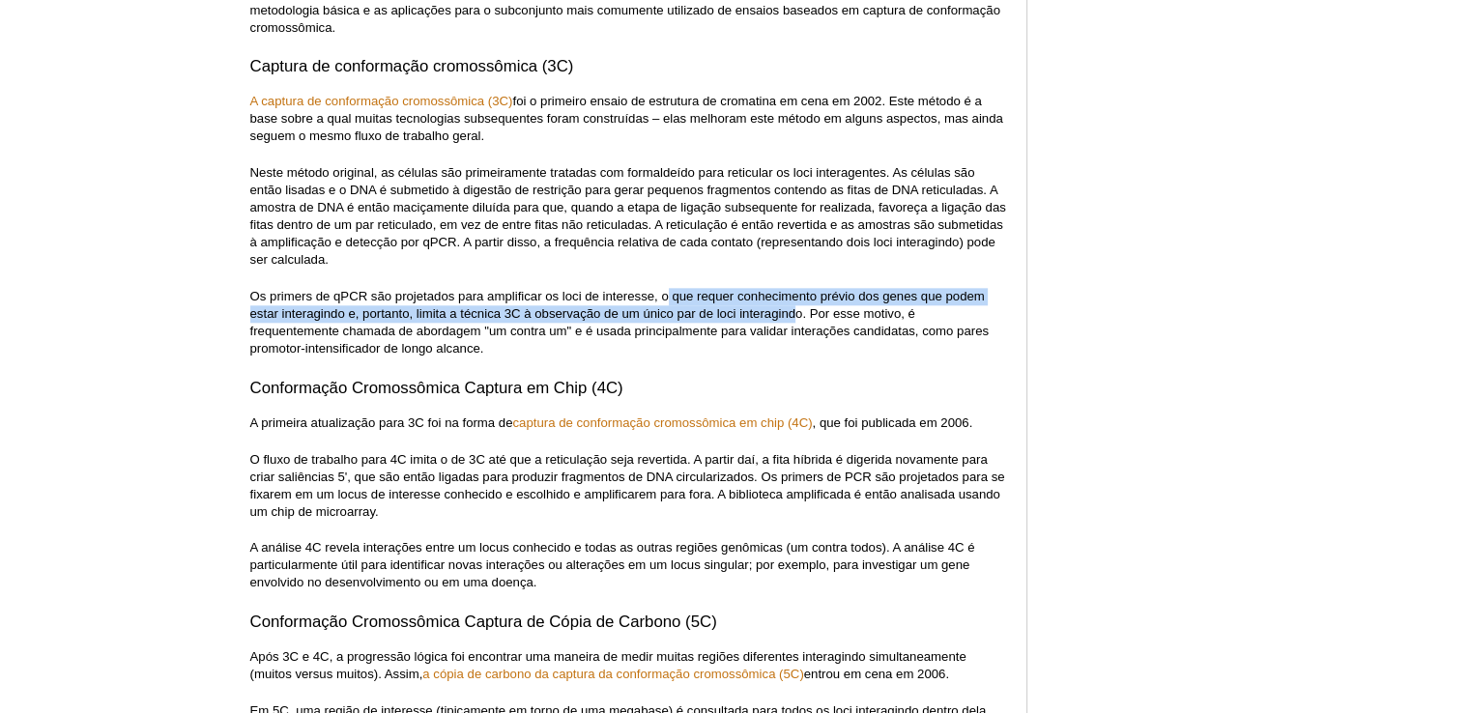
drag, startPoint x: 666, startPoint y: 300, endPoint x: 810, endPoint y: 312, distance: 144.6
click at [799, 312] on font "Os primers de qPCR são projetados para amplificar os loci de interesse, o que r…" at bounding box center [619, 322] width 738 height 67
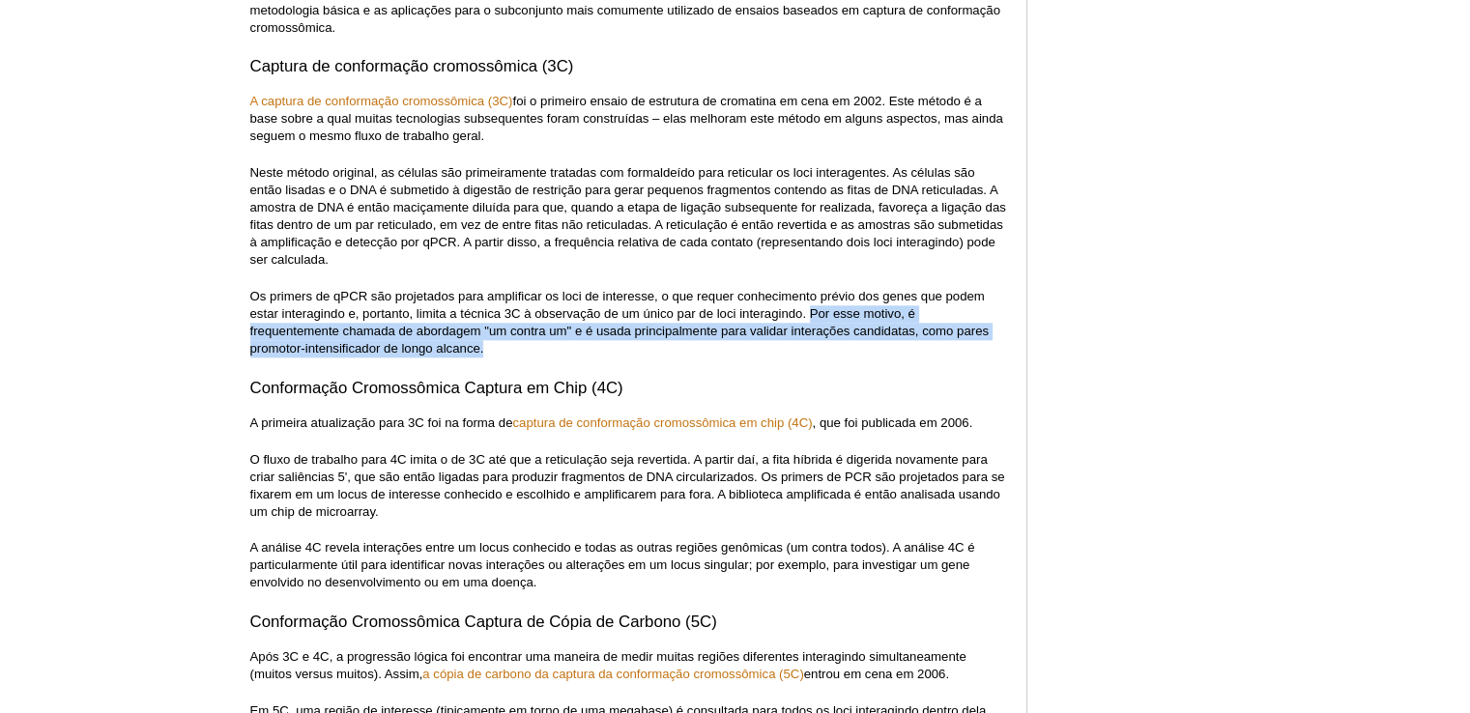
drag, startPoint x: 810, startPoint y: 312, endPoint x: 515, endPoint y: 349, distance: 297.1
click at [515, 349] on p "Os primers de qPCR são projetados para amplificar os loci de interesse, o que r…" at bounding box center [628, 323] width 757 height 70
click at [520, 350] on p "Os primers de qPCR são projetados para amplificar os loci de interesse, o que r…" at bounding box center [628, 323] width 757 height 70
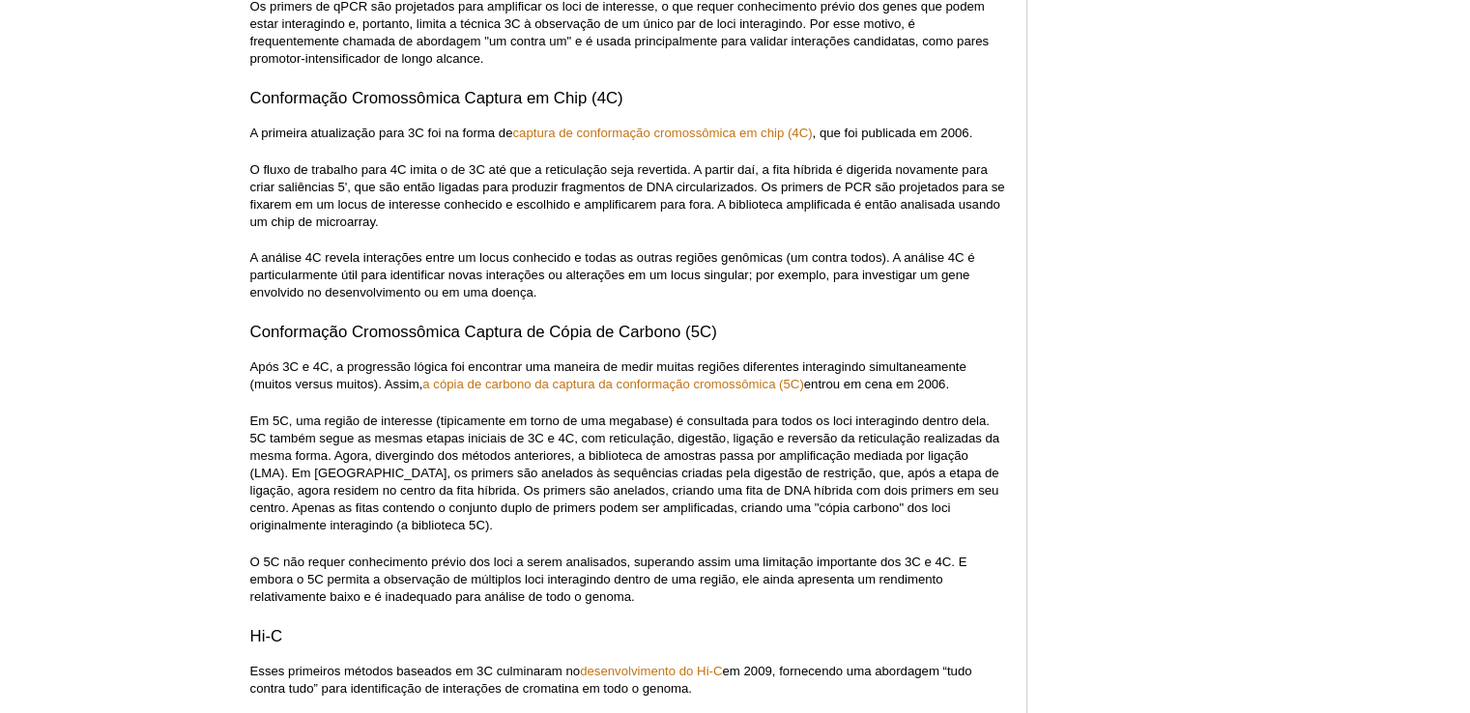
scroll to position [2654, 0]
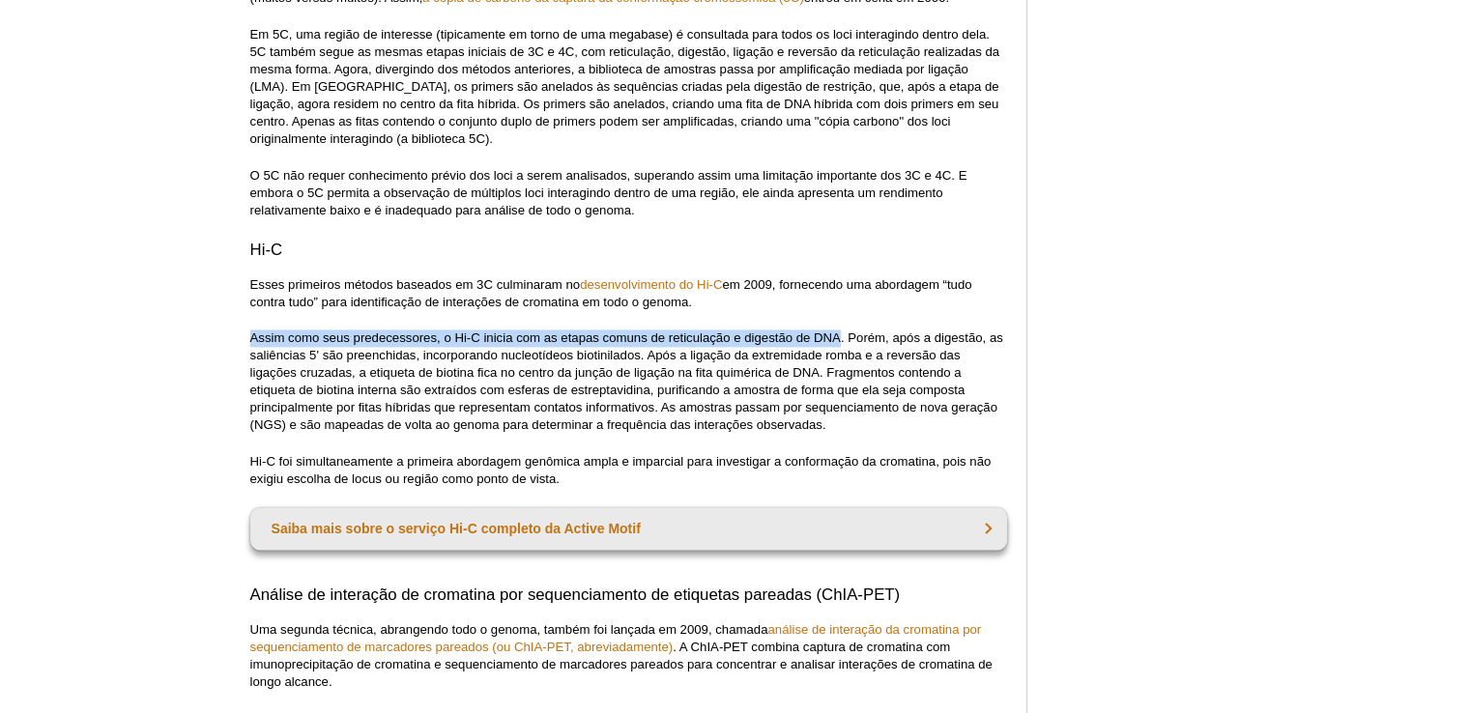
drag, startPoint x: 251, startPoint y: 332, endPoint x: 842, endPoint y: 336, distance: 590.6
click at [842, 336] on font "Assim como seus predecessores, o Hi-C inicia com as etapas comuns de reticulaçã…" at bounding box center [626, 381] width 753 height 101
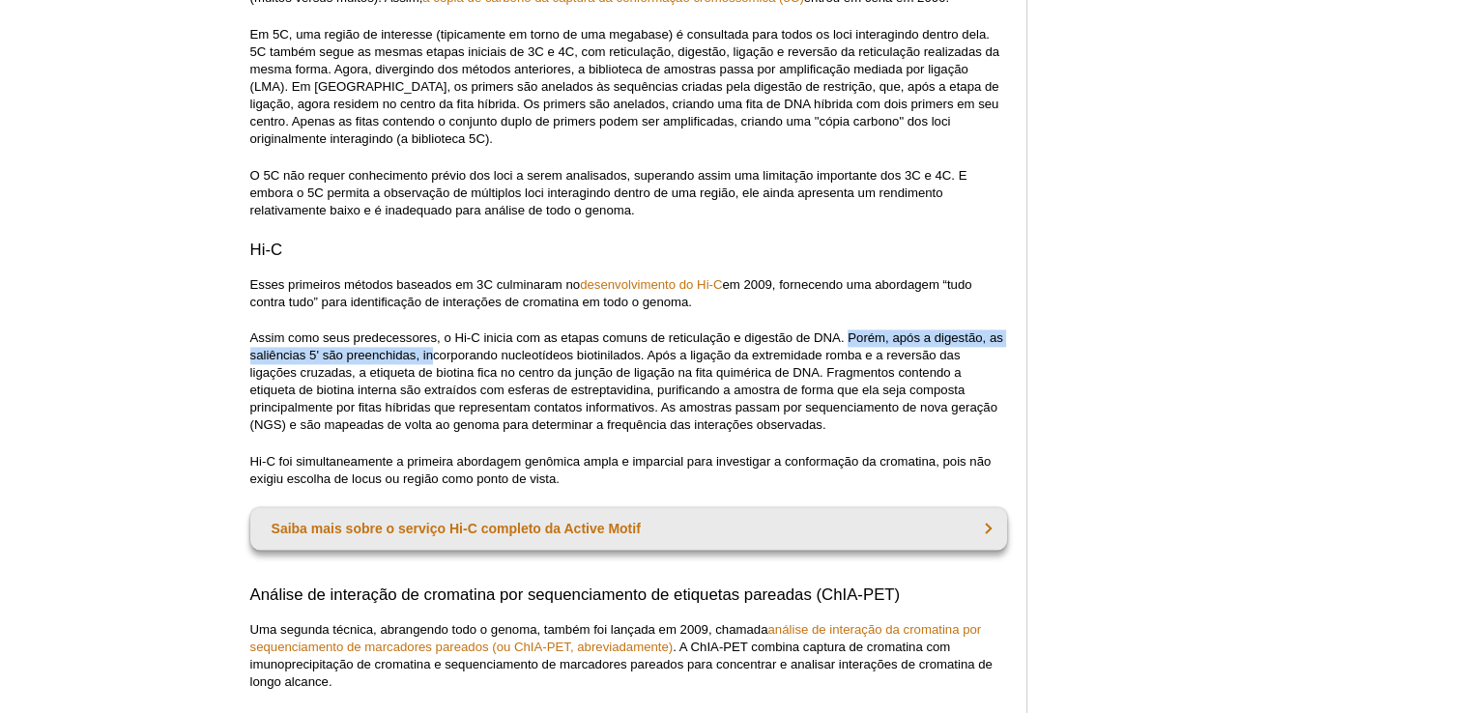
drag, startPoint x: 851, startPoint y: 333, endPoint x: 434, endPoint y: 357, distance: 417.2
click at [434, 357] on font "Assim como seus predecessores, o Hi-C inicia com as etapas comuns de reticulaçã…" at bounding box center [626, 381] width 753 height 101
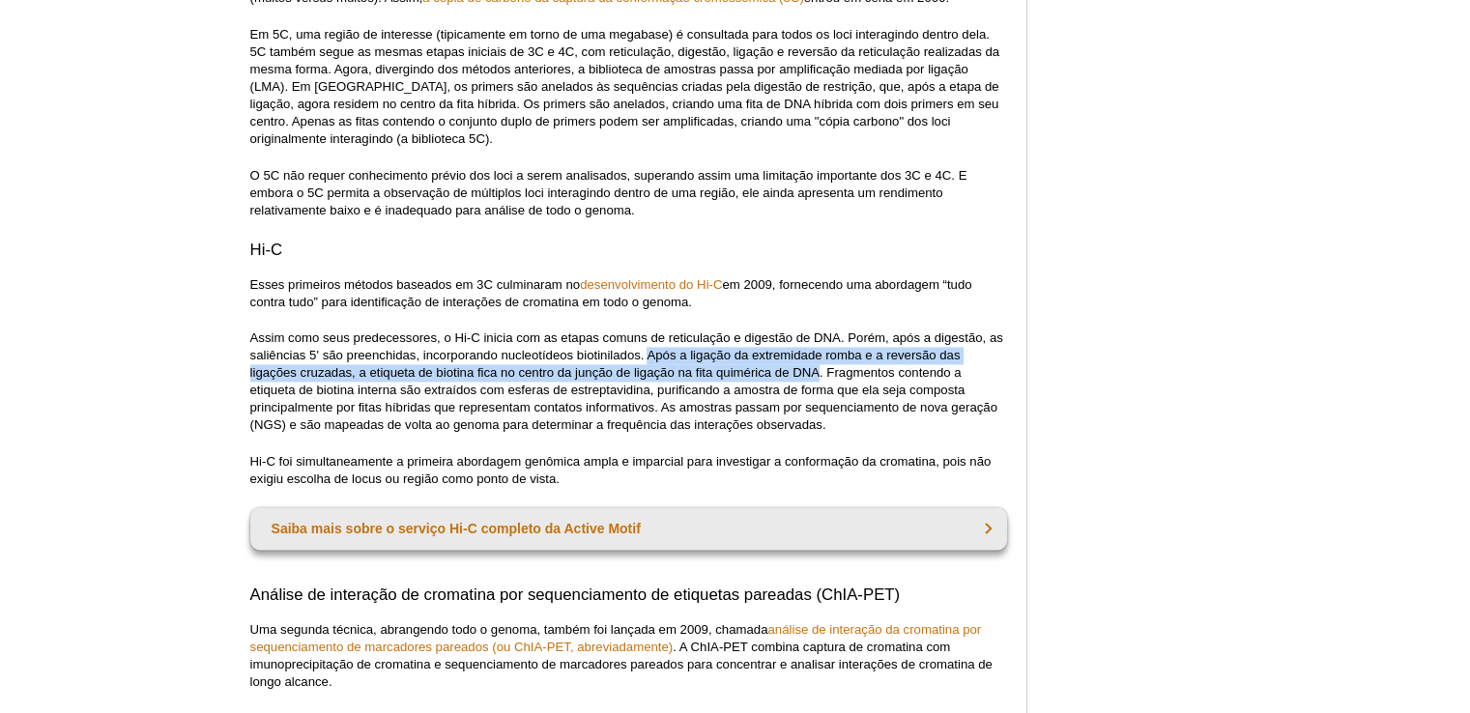
drag, startPoint x: 650, startPoint y: 357, endPoint x: 820, endPoint y: 376, distance: 170.2
click at [820, 376] on font "Assim como seus predecessores, o Hi-C inicia com as etapas comuns de reticulaçã…" at bounding box center [626, 381] width 753 height 101
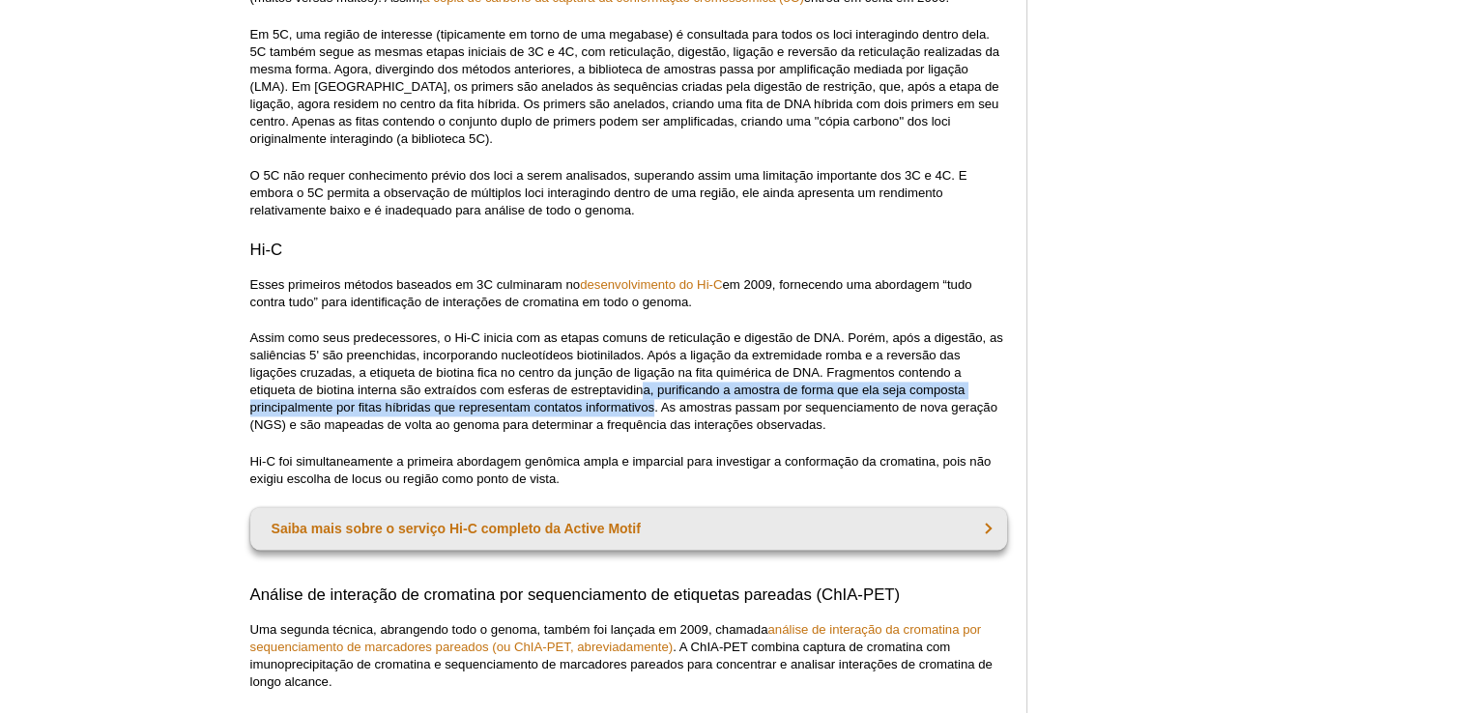
drag, startPoint x: 646, startPoint y: 391, endPoint x: 654, endPoint y: 403, distance: 14.5
click at [654, 403] on font "Assim como seus predecessores, o Hi-C inicia com as etapas comuns de reticulaçã…" at bounding box center [626, 381] width 753 height 101
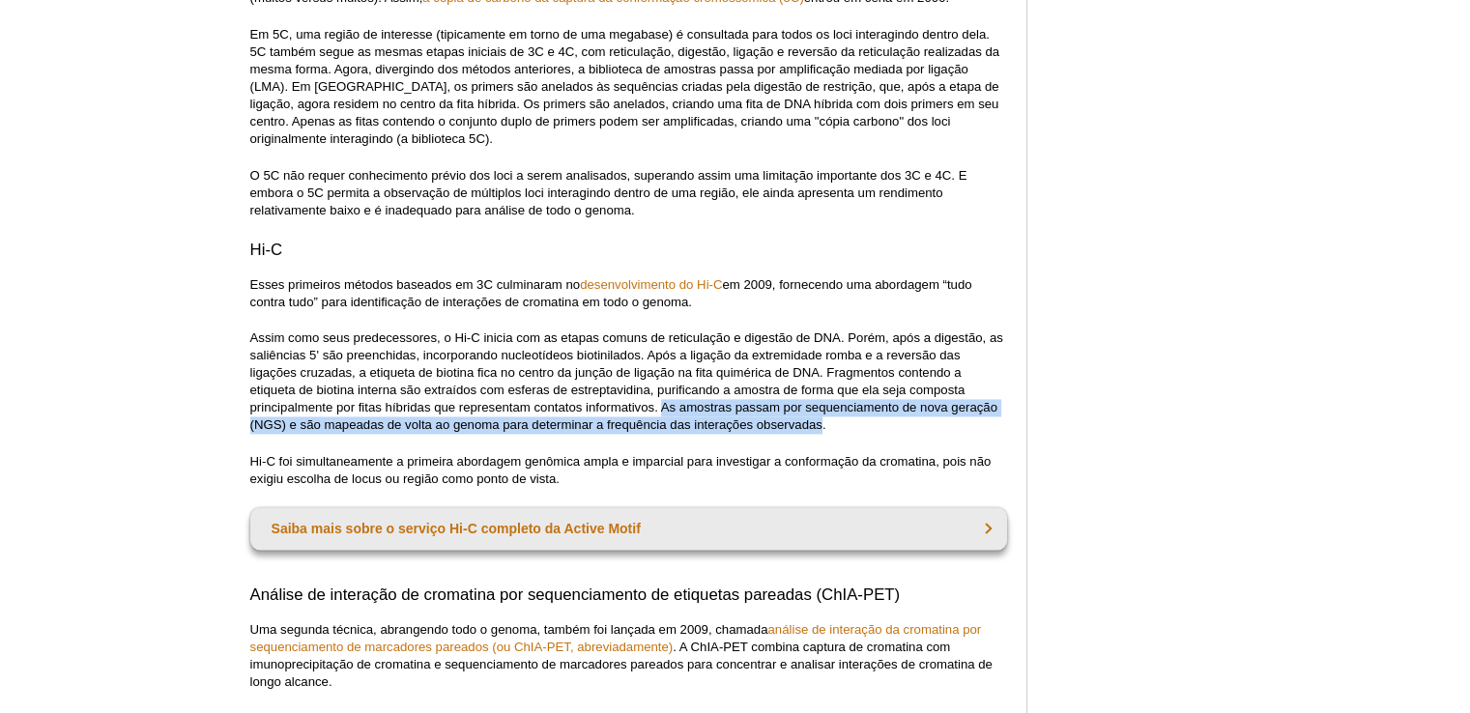
drag, startPoint x: 663, startPoint y: 404, endPoint x: 821, endPoint y: 423, distance: 158.7
click at [821, 423] on font "Assim como seus predecessores, o Hi-C inicia com as etapas comuns de reticulaçã…" at bounding box center [626, 381] width 753 height 101
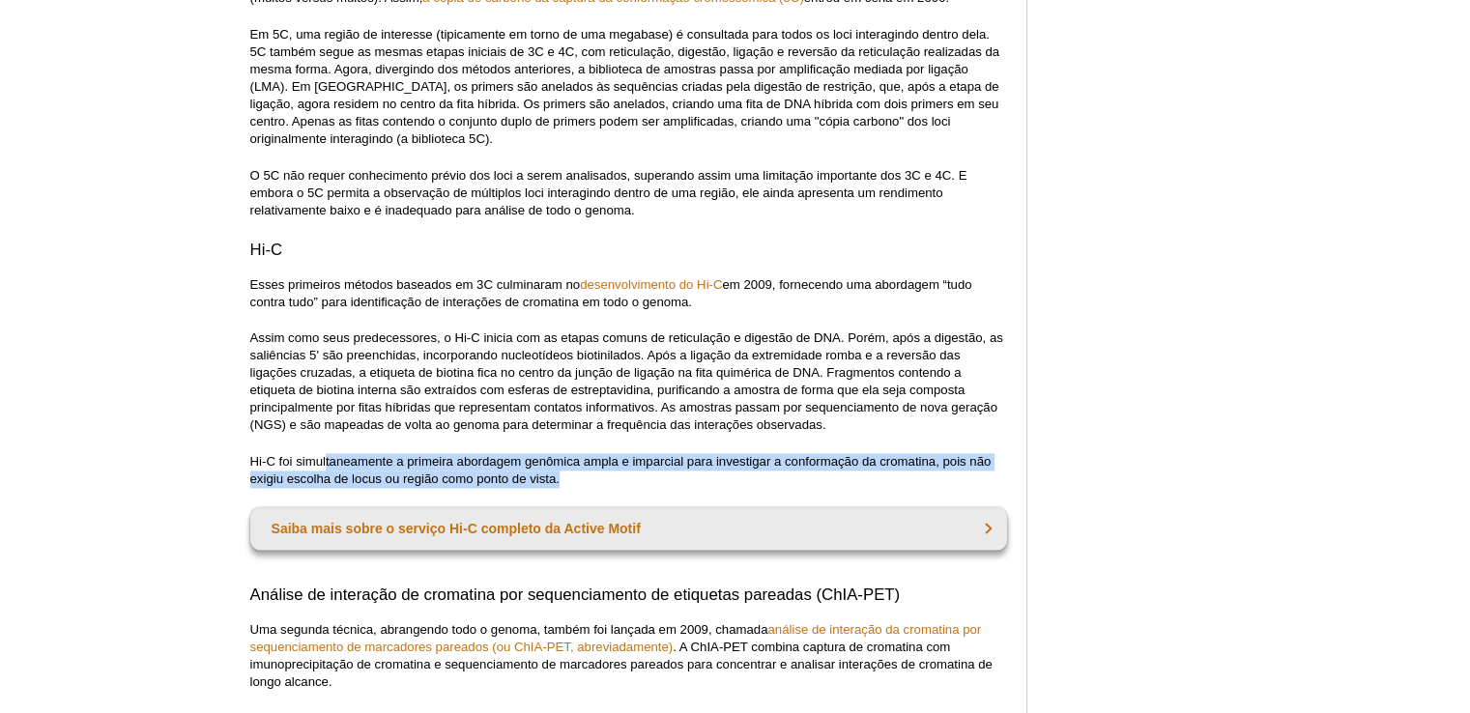
drag, startPoint x: 571, startPoint y: 476, endPoint x: 329, endPoint y: 458, distance: 243.3
click at [329, 458] on p "Hi-C foi simultaneamente a primeira abordagem genômica ampla e imparcial para i…" at bounding box center [628, 470] width 757 height 35
click at [329, 458] on font "Hi-C foi simultaneamente a primeira abordagem genômica ampla e imparcial para i…" at bounding box center [620, 470] width 741 height 32
